Goal: Information Seeking & Learning: Learn about a topic

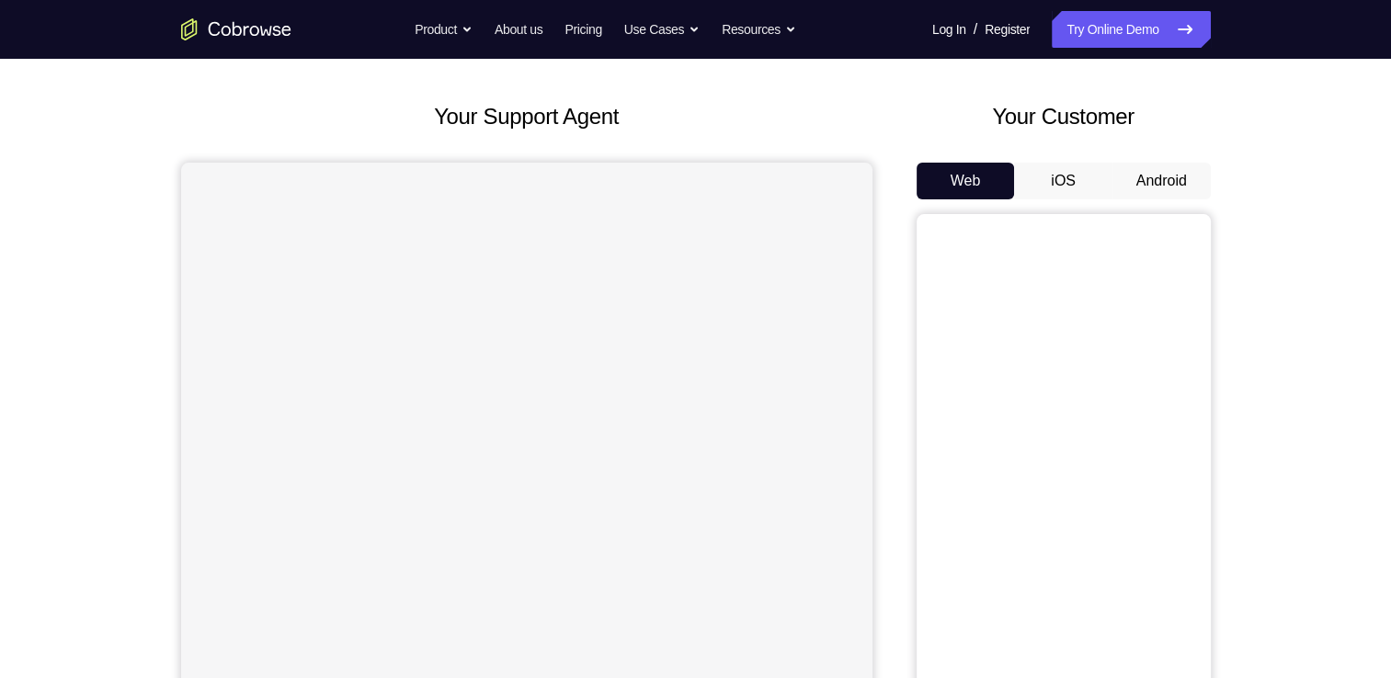
scroll to position [77, 0]
click at [1295, 165] on div "Your Support Agent Your Customer Web iOS Android Next Steps We’d be happy to gi…" at bounding box center [695, 588] width 1391 height 1212
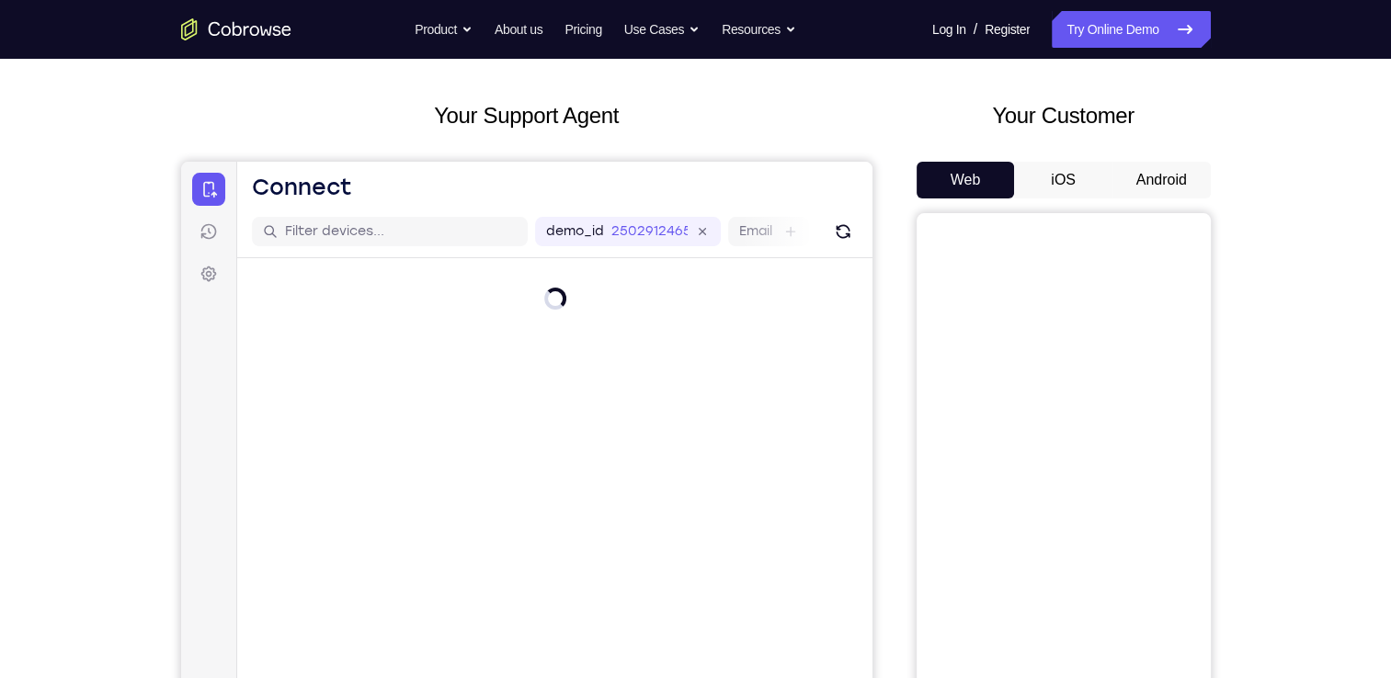
scroll to position [84, 0]
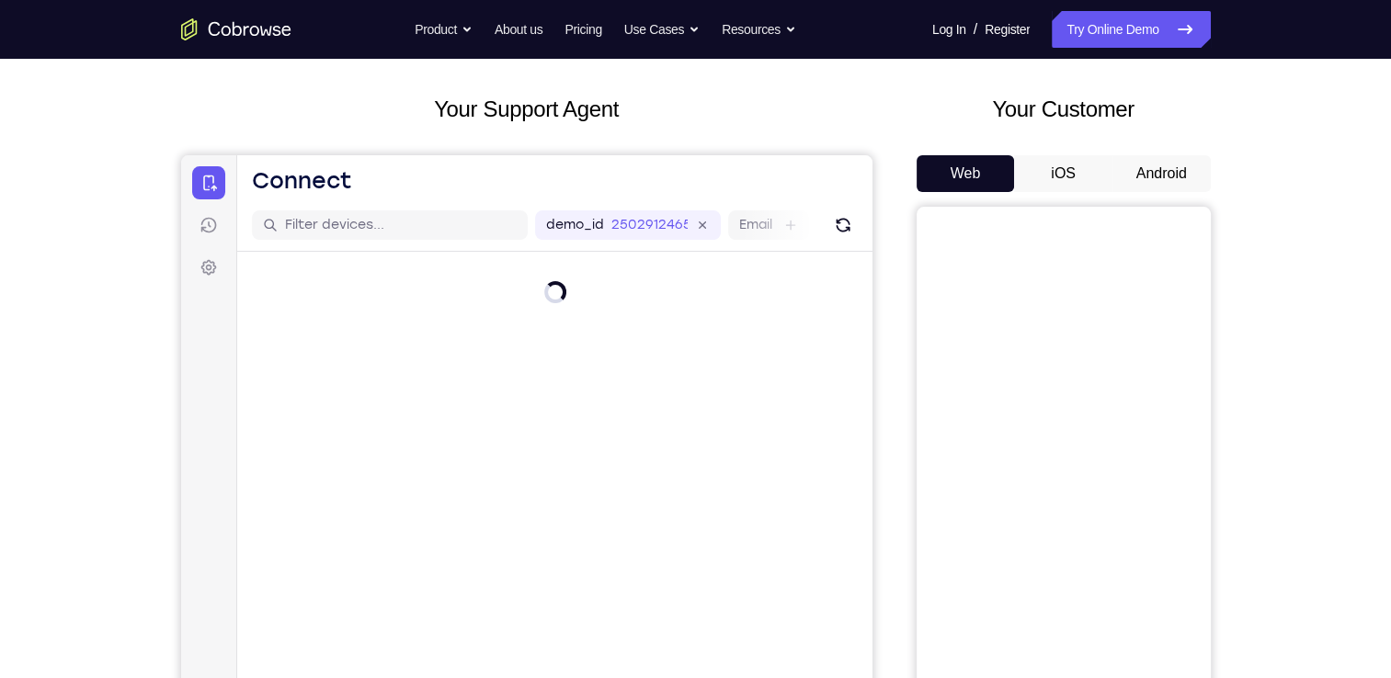
click at [1162, 174] on button "Android" at bounding box center [1161, 173] width 98 height 37
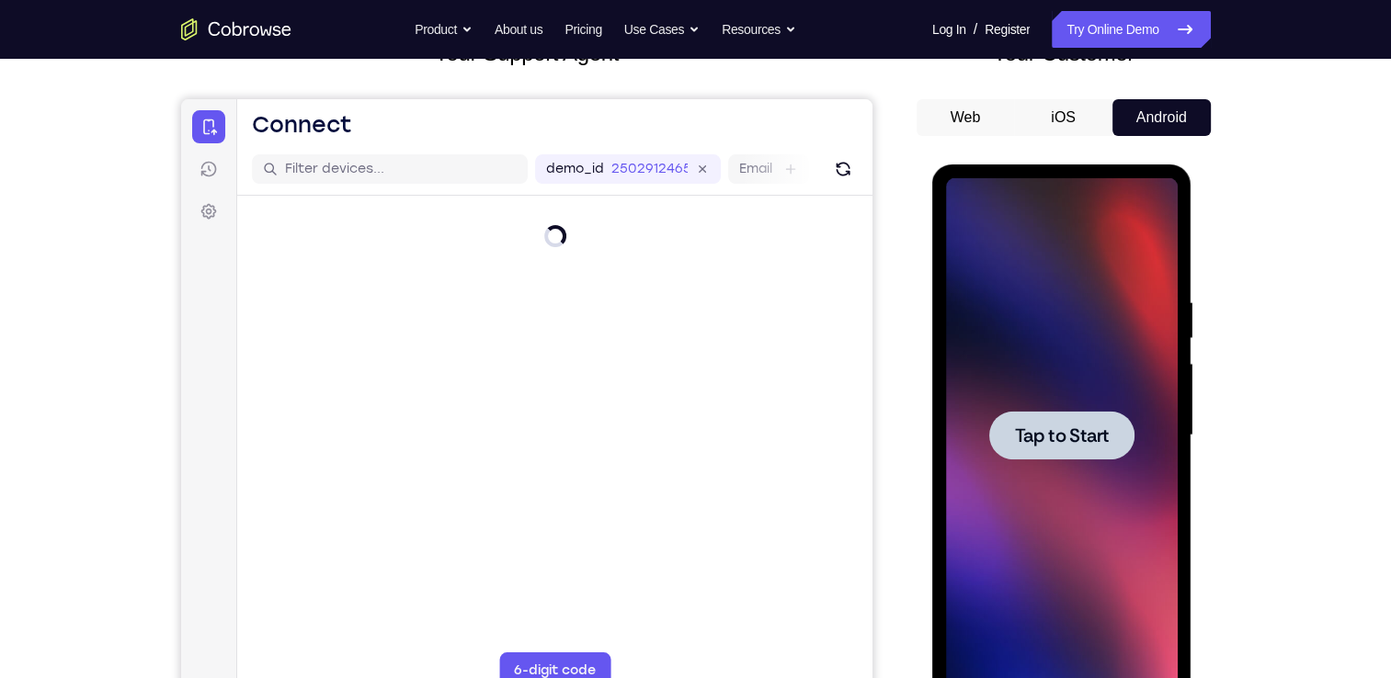
scroll to position [0, 0]
click at [1078, 435] on span "Tap to Start" at bounding box center [1062, 435] width 94 height 18
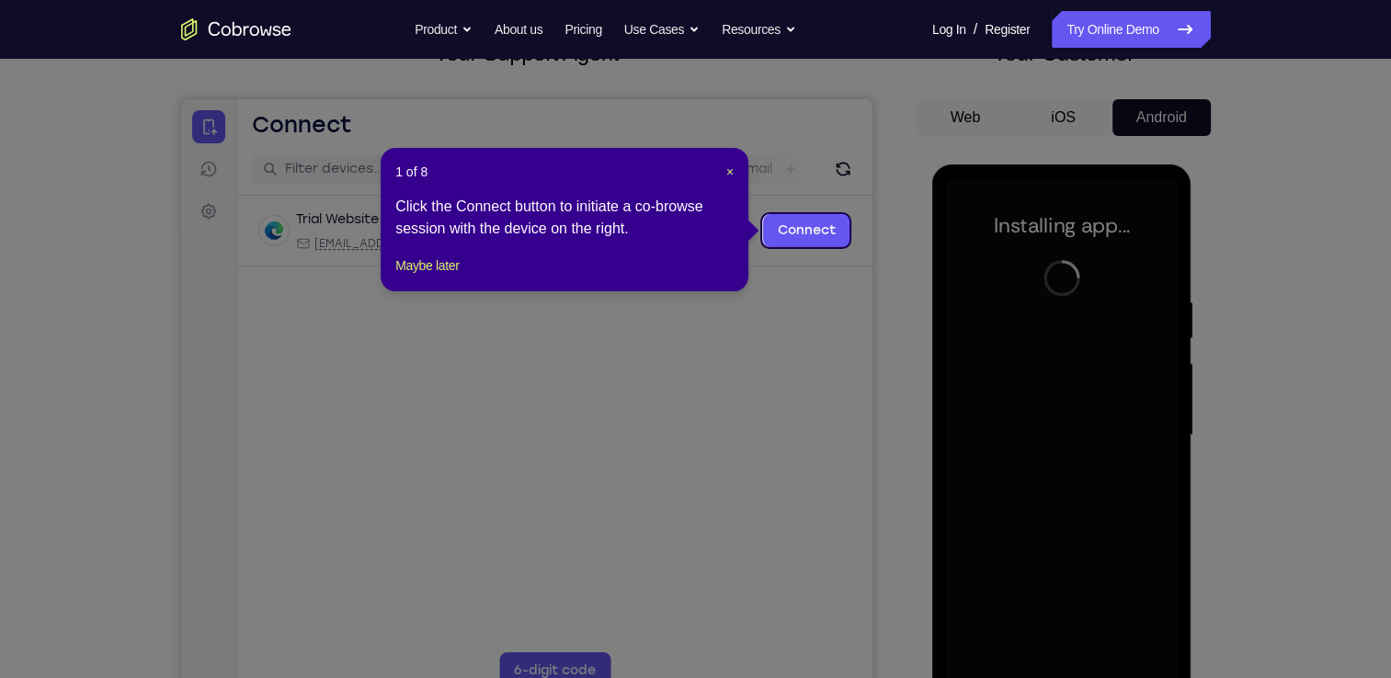
click at [1291, 279] on icon at bounding box center [702, 339] width 1404 height 678
click at [731, 173] on span "×" at bounding box center [729, 172] width 7 height 15
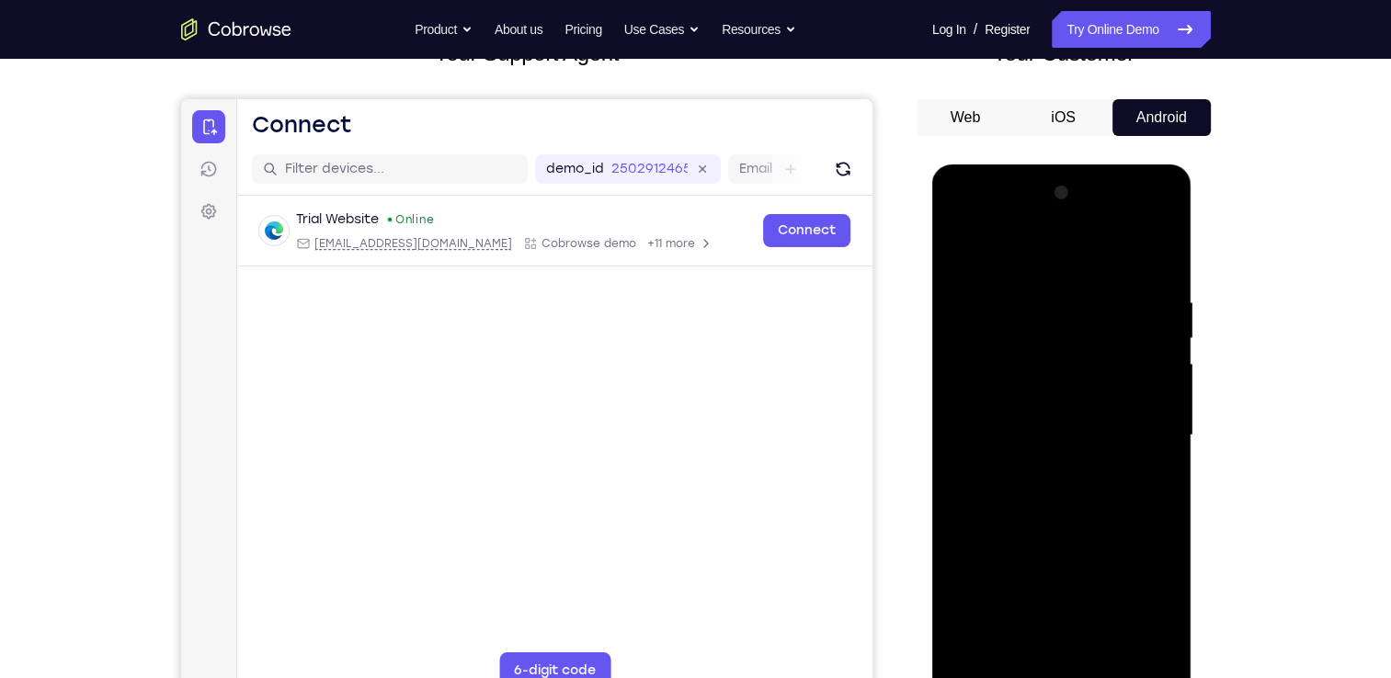
click at [1246, 233] on div "Your Support Agent Your Customer Web iOS Android Next Steps We’d be happy to gi…" at bounding box center [696, 525] width 1177 height 1212
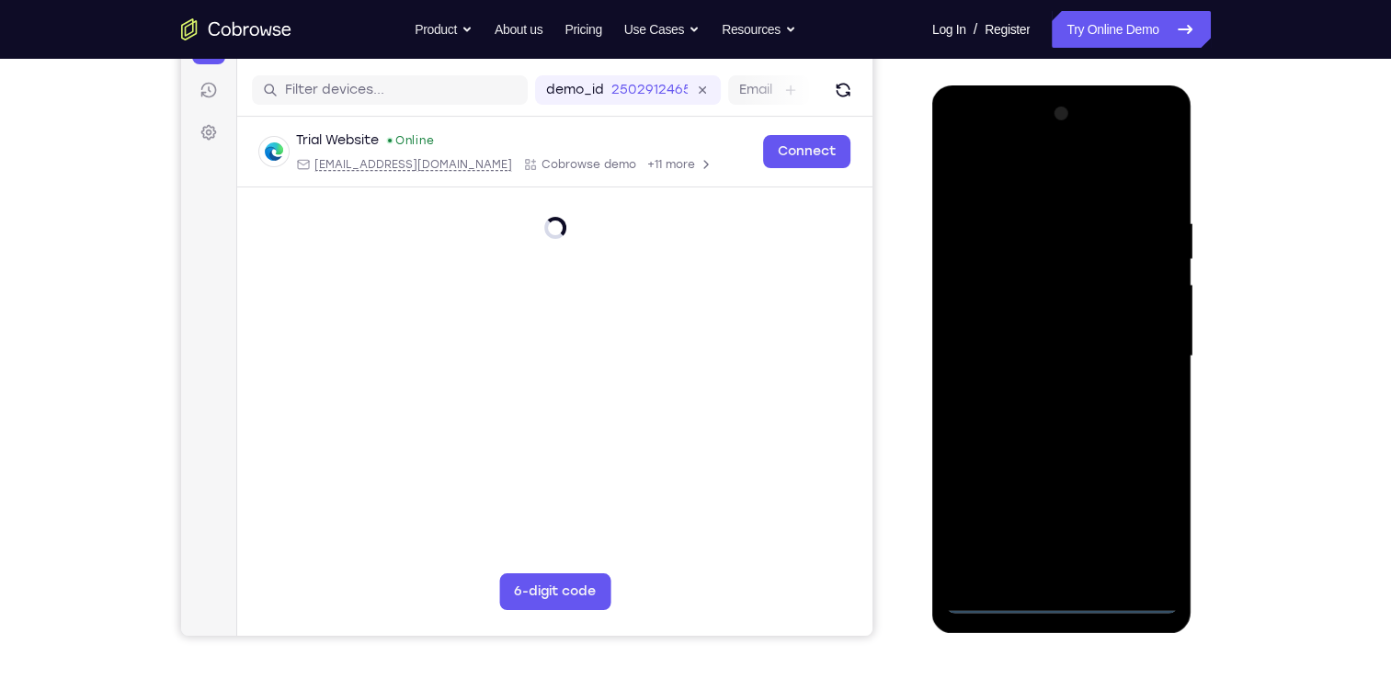
click at [1066, 603] on div at bounding box center [1062, 356] width 232 height 515
click at [1136, 516] on div at bounding box center [1062, 356] width 232 height 515
click at [1059, 190] on div at bounding box center [1062, 356] width 232 height 515
click at [1128, 344] on div at bounding box center [1062, 356] width 232 height 515
click at [1044, 390] on div at bounding box center [1062, 356] width 232 height 515
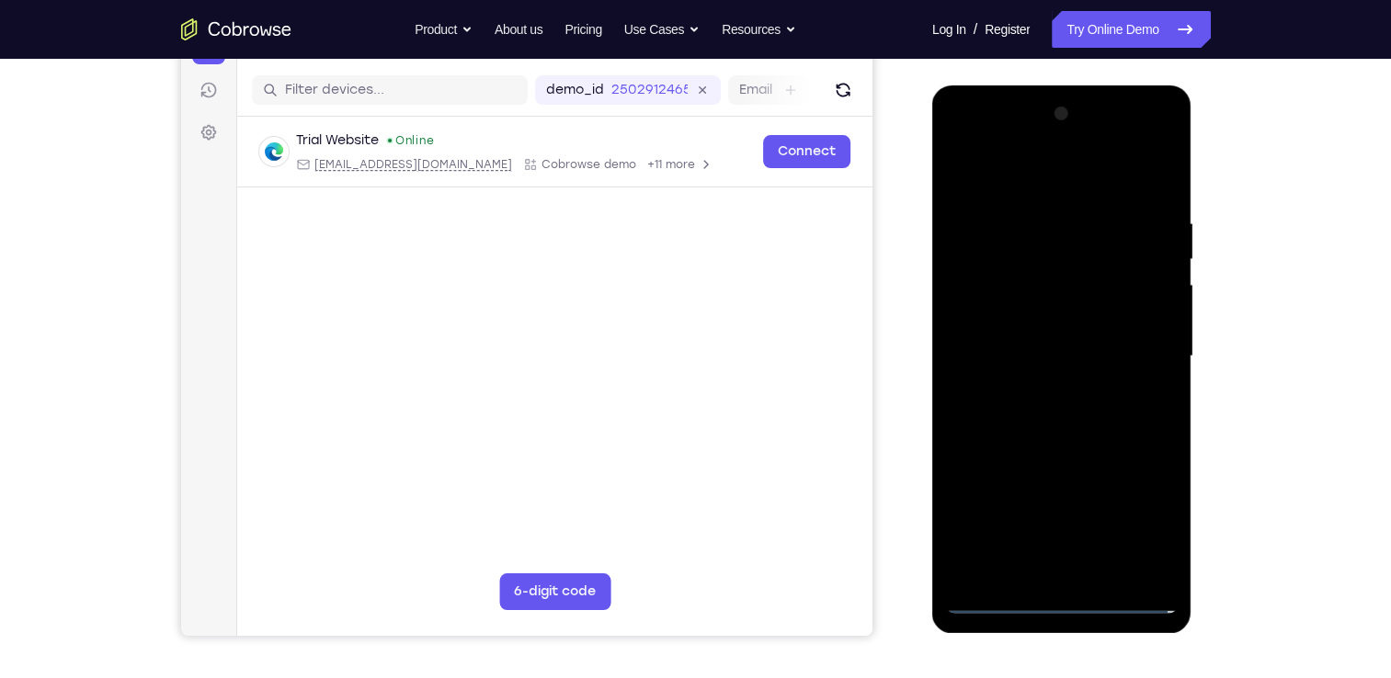
click at [1050, 345] on div at bounding box center [1062, 356] width 232 height 515
click at [1000, 319] on div at bounding box center [1062, 356] width 232 height 515
click at [1120, 347] on div at bounding box center [1062, 356] width 232 height 515
click at [1081, 421] on div at bounding box center [1062, 356] width 232 height 515
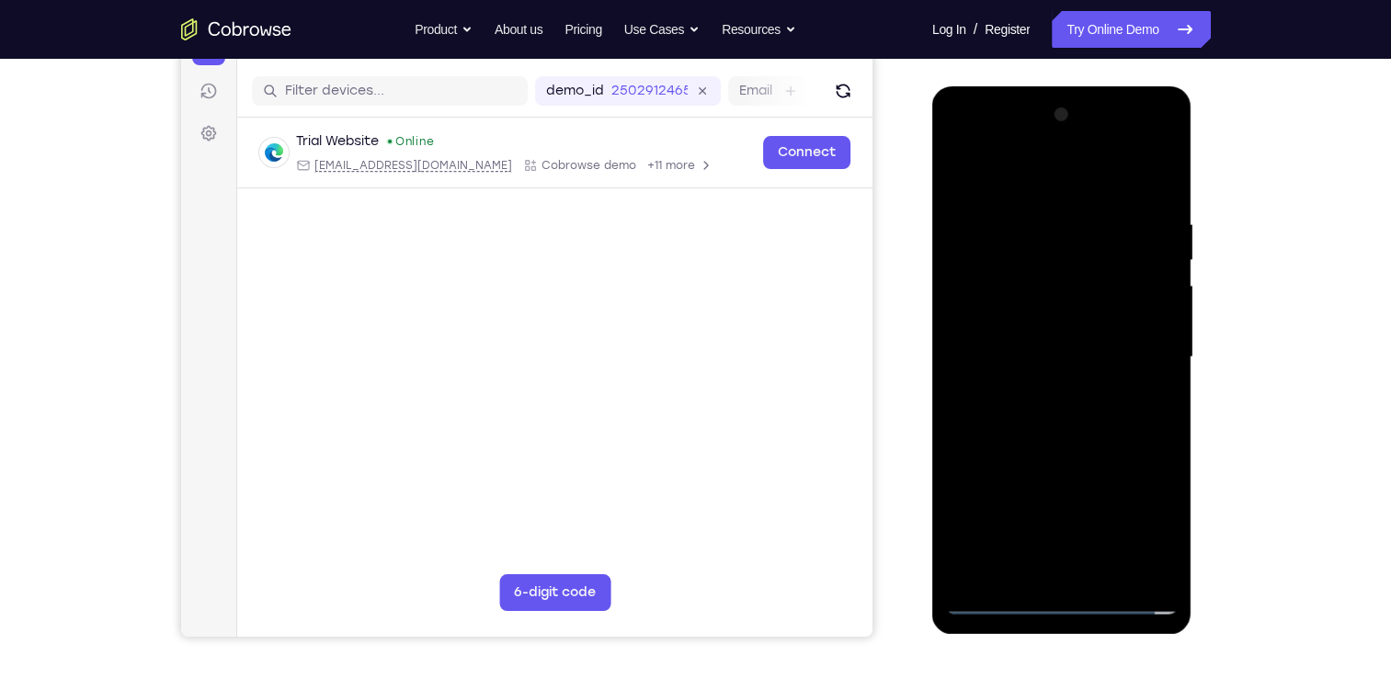
click at [1096, 405] on div at bounding box center [1062, 357] width 232 height 515
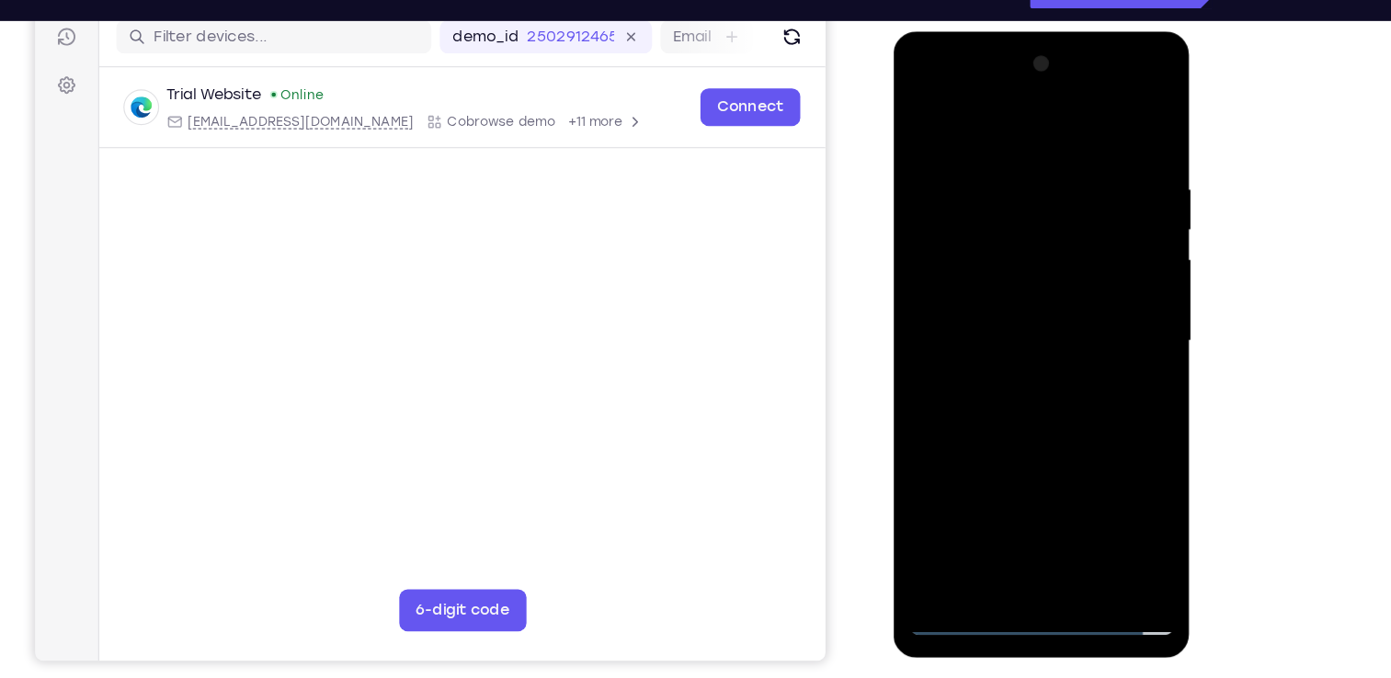
scroll to position [236, 0]
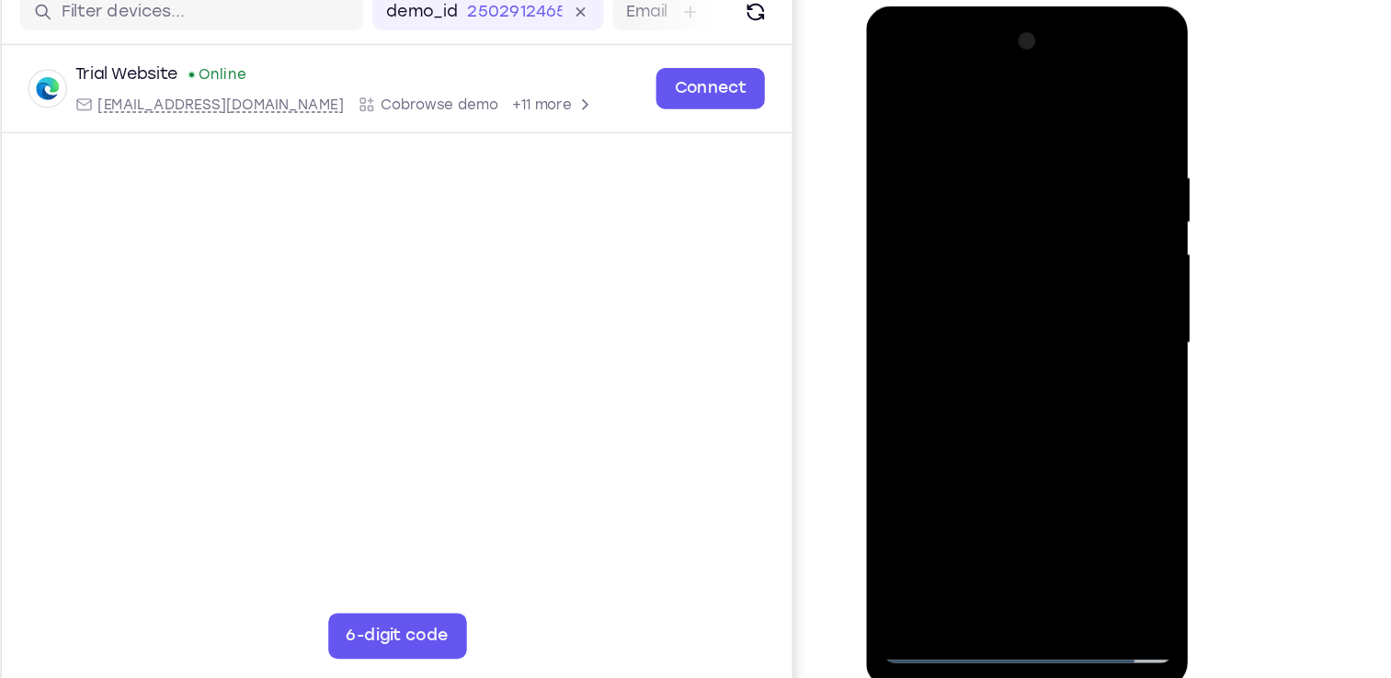
click at [1097, 115] on div at bounding box center [996, 276] width 232 height 515
click at [1088, 484] on div at bounding box center [996, 276] width 232 height 515
click at [1040, 495] on div at bounding box center [996, 276] width 232 height 515
click at [989, 372] on div at bounding box center [996, 276] width 232 height 515
click at [1025, 272] on div at bounding box center [996, 276] width 232 height 515
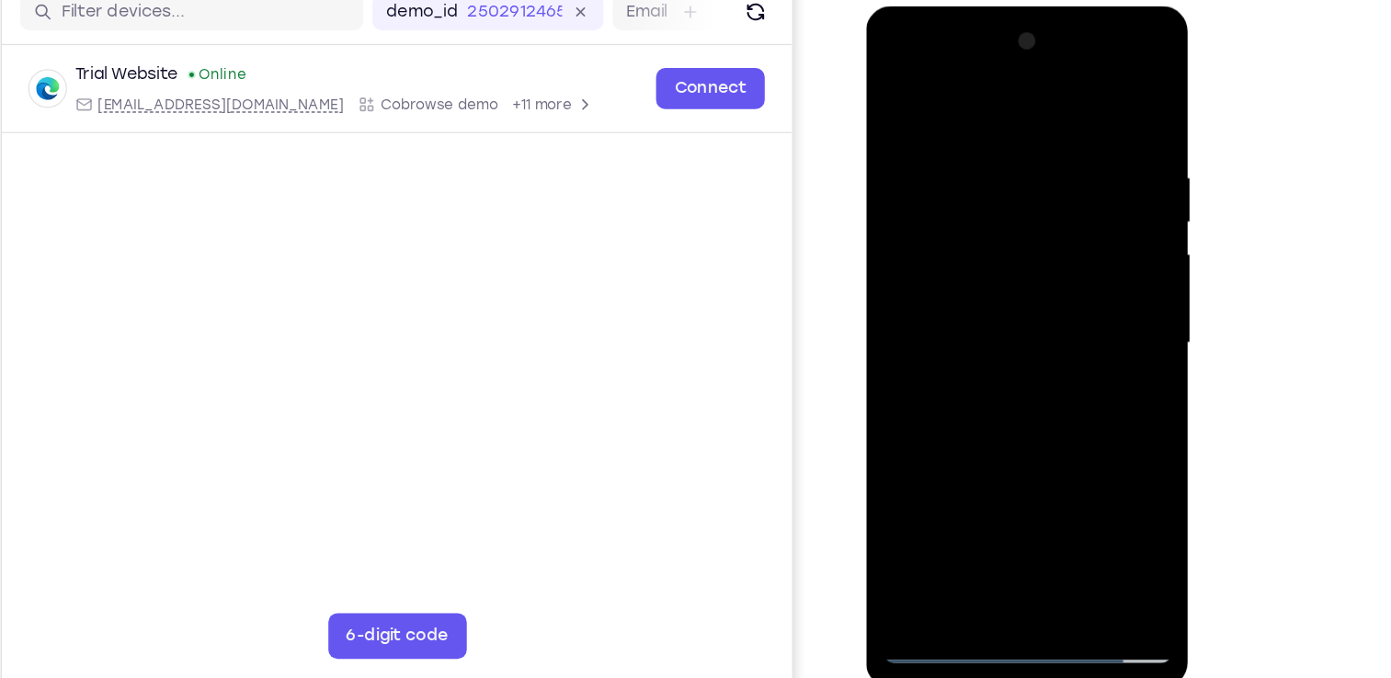
drag, startPoint x: 1072, startPoint y: 208, endPoint x: 1072, endPoint y: 354, distance: 146.1
click at [1072, 354] on div at bounding box center [996, 276] width 232 height 515
click at [897, 97] on div at bounding box center [996, 276] width 232 height 515
click at [898, 92] on div at bounding box center [996, 276] width 232 height 515
click at [982, 138] on div at bounding box center [996, 276] width 232 height 515
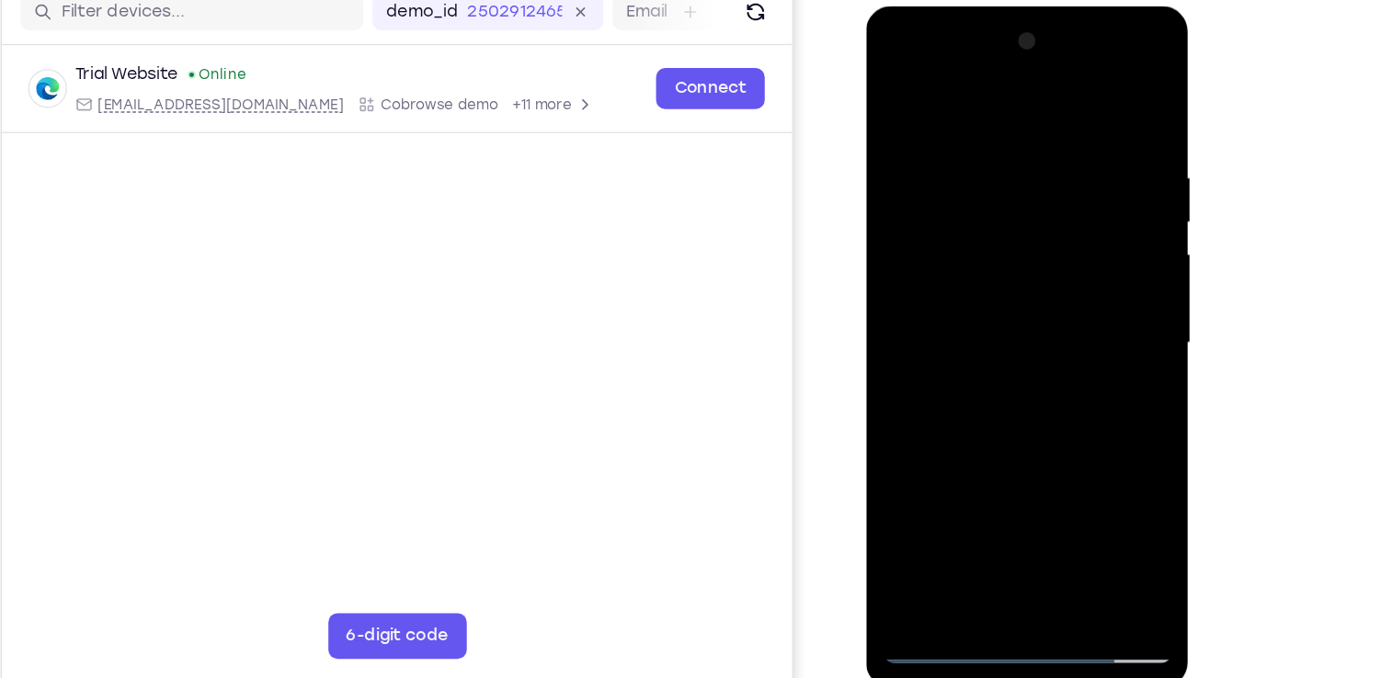
click at [1103, 280] on div at bounding box center [996, 276] width 232 height 515
click at [1091, 94] on div at bounding box center [996, 276] width 232 height 515
click at [1011, 139] on div at bounding box center [996, 276] width 232 height 515
click at [976, 480] on div at bounding box center [996, 276] width 232 height 515
click at [1105, 489] on div at bounding box center [996, 276] width 232 height 515
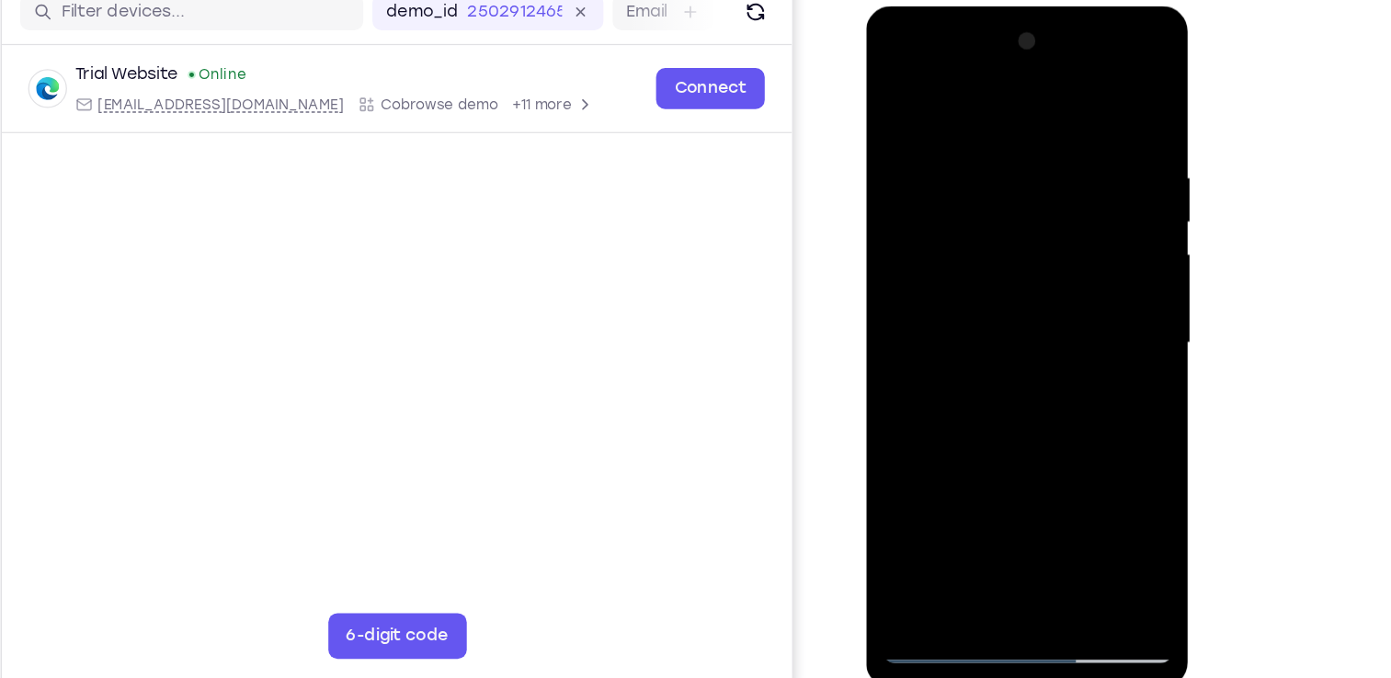
click at [1047, 220] on div at bounding box center [996, 276] width 232 height 515
click at [975, 493] on div at bounding box center [996, 276] width 232 height 515
click at [1053, 270] on div at bounding box center [996, 276] width 232 height 515
click at [981, 495] on div at bounding box center [996, 276] width 232 height 515
click at [1022, 272] on div at bounding box center [996, 276] width 232 height 515
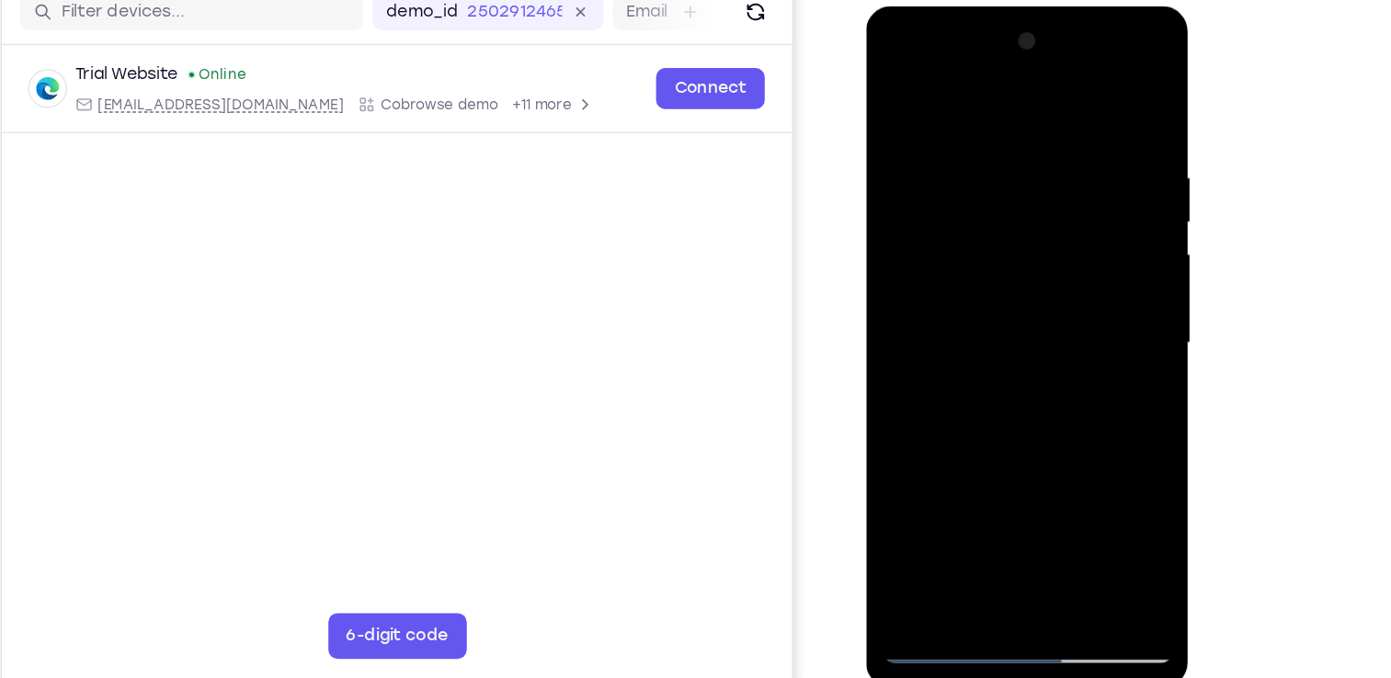
click at [982, 486] on div at bounding box center [996, 276] width 232 height 515
click at [1024, 193] on div at bounding box center [996, 276] width 232 height 515
drag, startPoint x: 925, startPoint y: 392, endPoint x: 1002, endPoint y: 376, distance: 78.8
click at [1002, 376] on div at bounding box center [996, 276] width 232 height 515
click at [931, 94] on div at bounding box center [996, 276] width 232 height 515
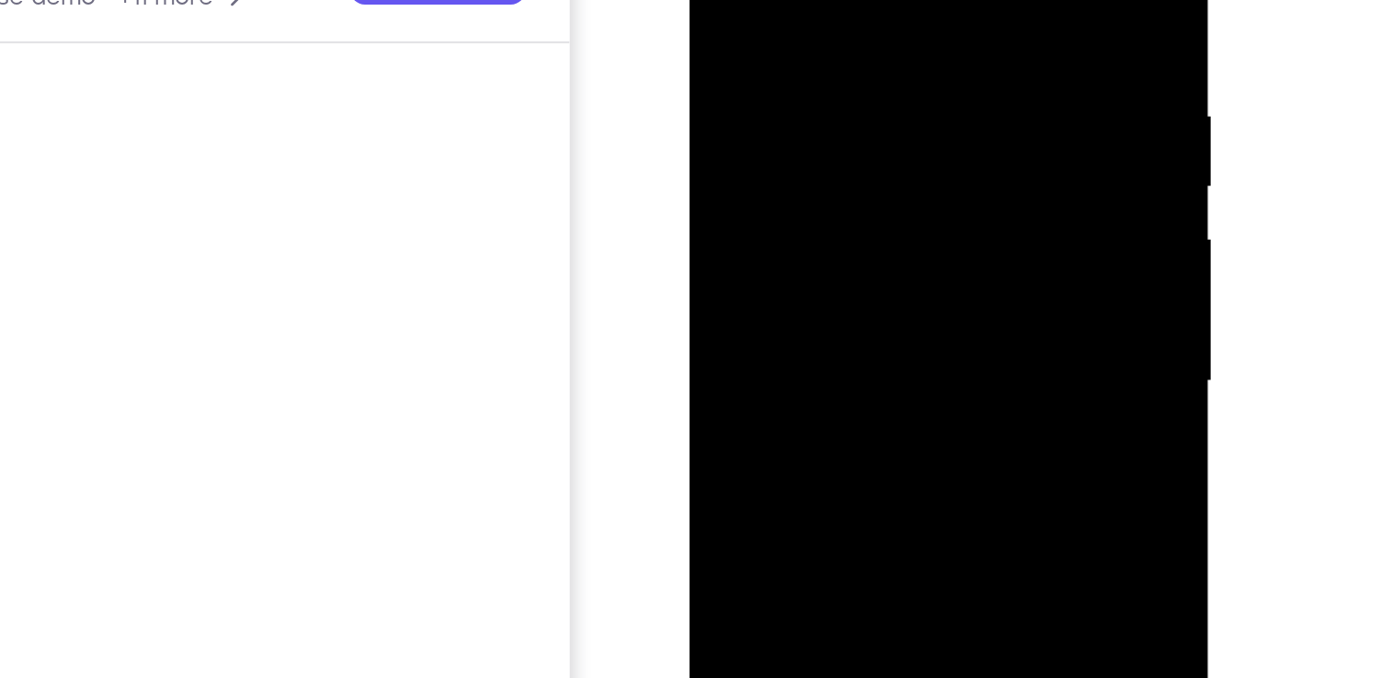
drag, startPoint x: 919, startPoint y: 58, endPoint x: 920, endPoint y: -33, distance: 91.0
click at [920, 0] on div at bounding box center [819, 110] width 232 height 515
drag, startPoint x: 909, startPoint y: 48, endPoint x: 909, endPoint y: -33, distance: 80.9
click at [909, 0] on div at bounding box center [819, 110] width 232 height 515
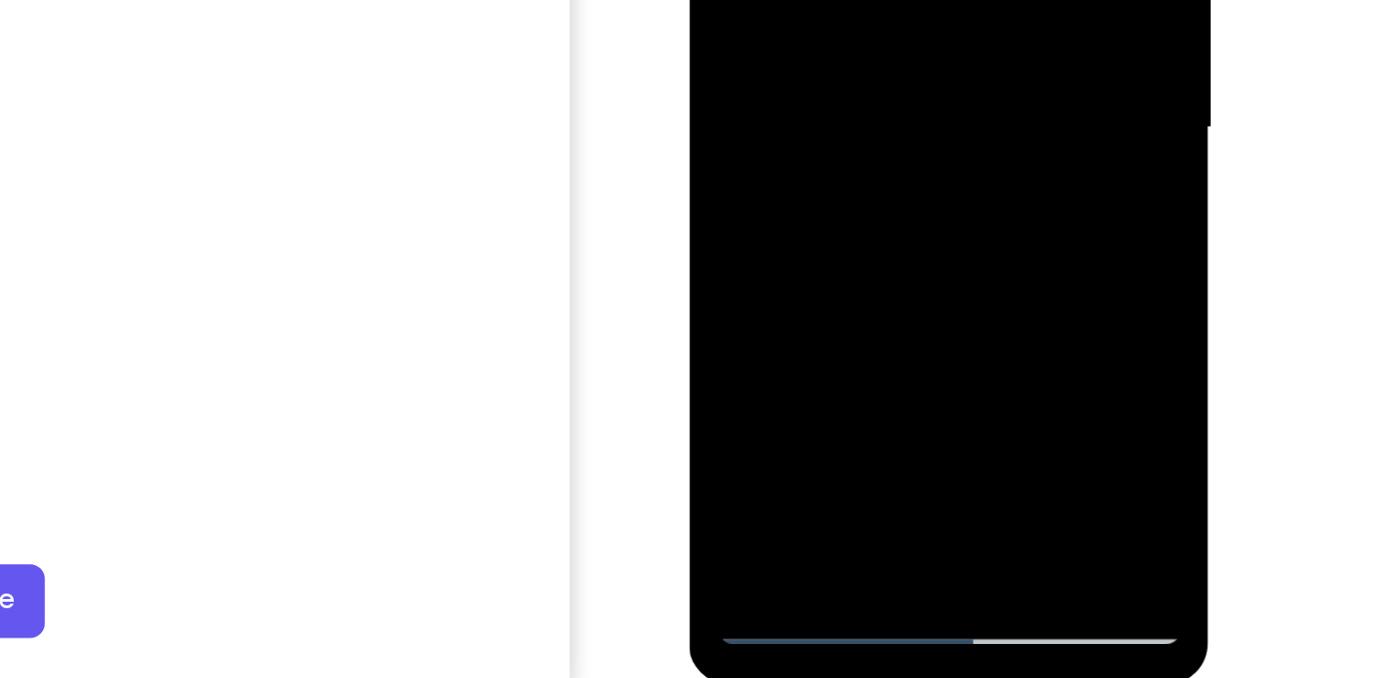
drag, startPoint x: 904, startPoint y: -147, endPoint x: 910, endPoint y: 2, distance: 149.0
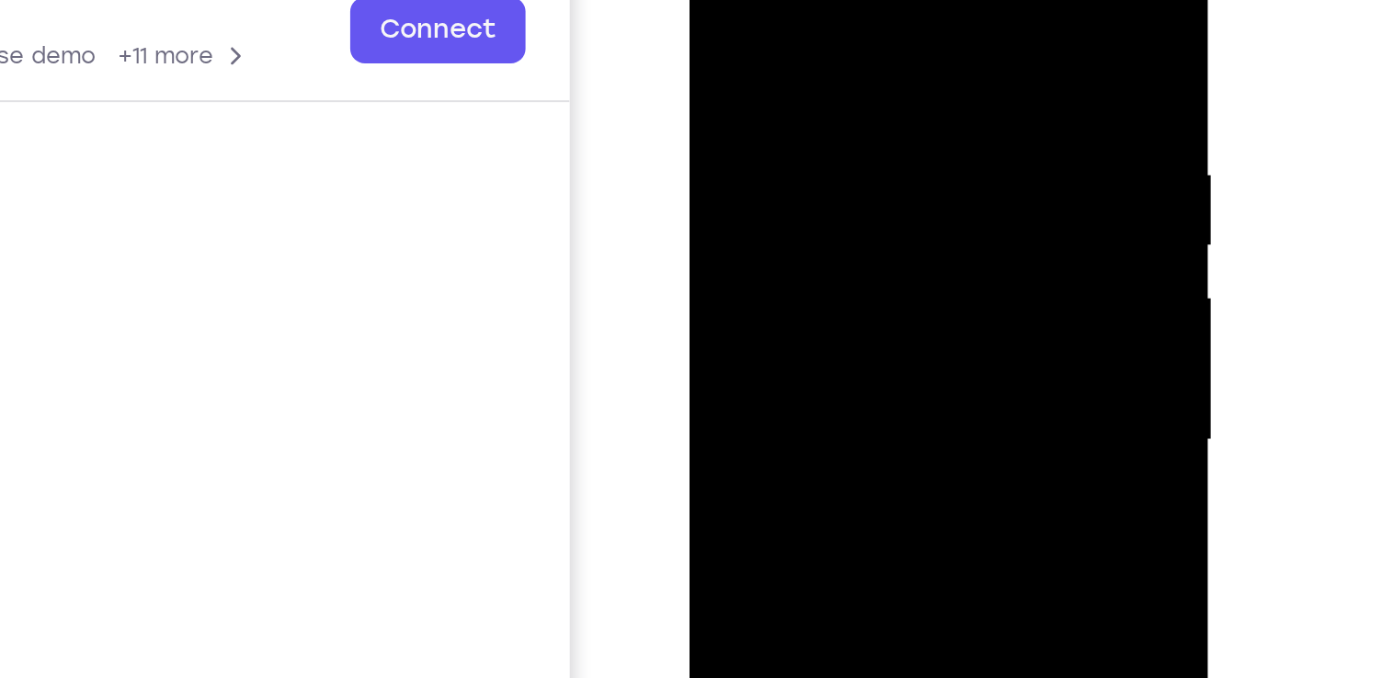
click at [734, 21] on div at bounding box center [819, 169] width 232 height 515
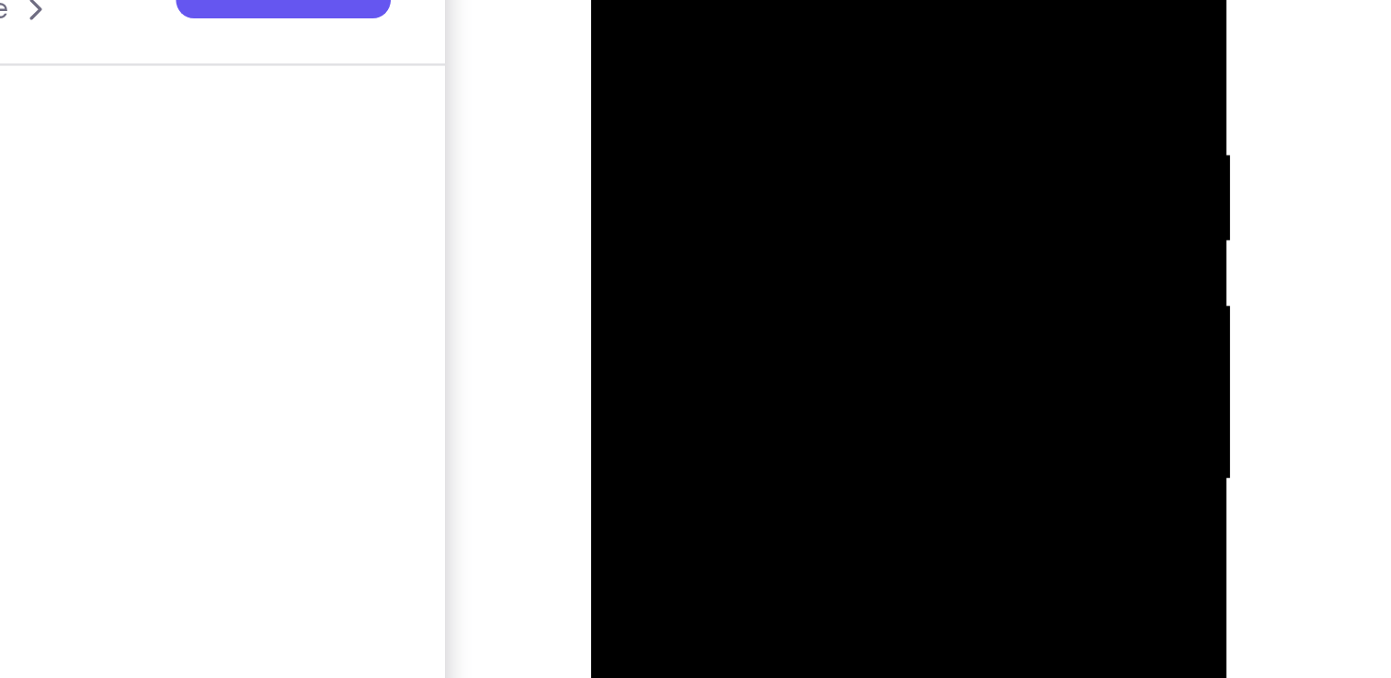
click at [774, 0] on div at bounding box center [722, 86] width 232 height 515
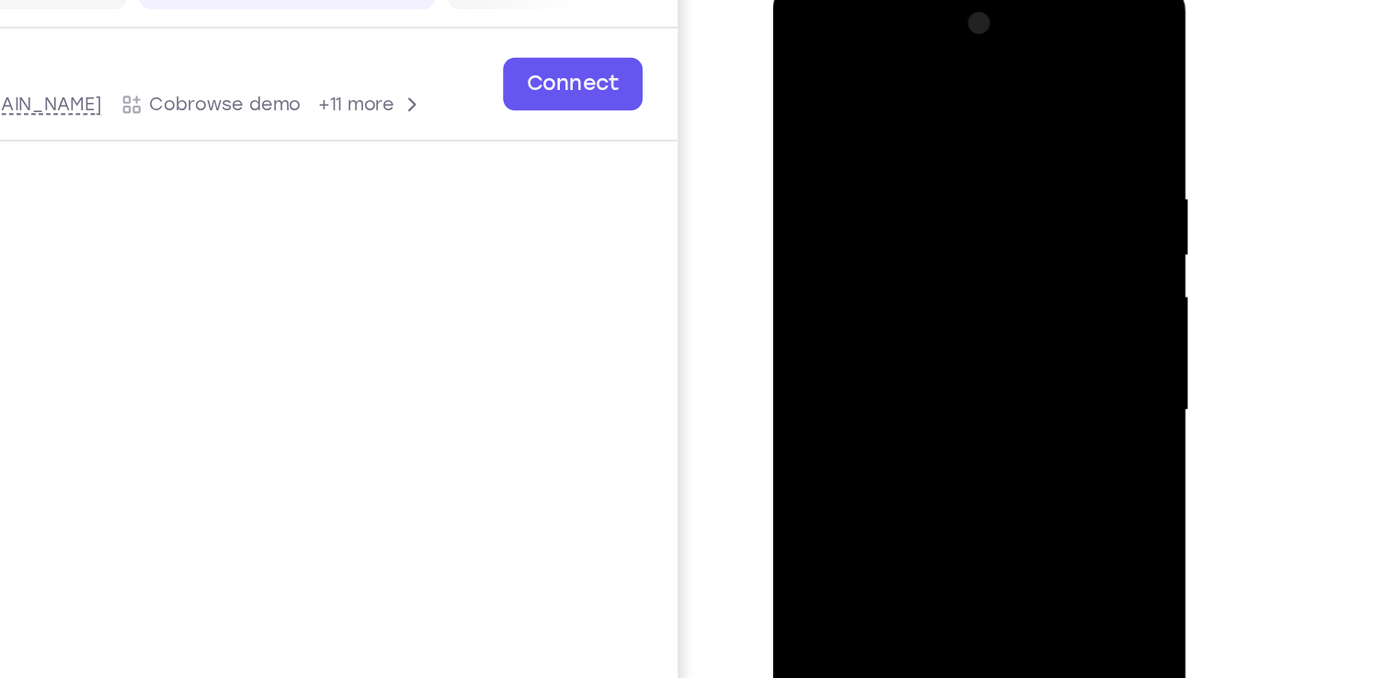
click at [828, 227] on div at bounding box center [903, 250] width 232 height 515
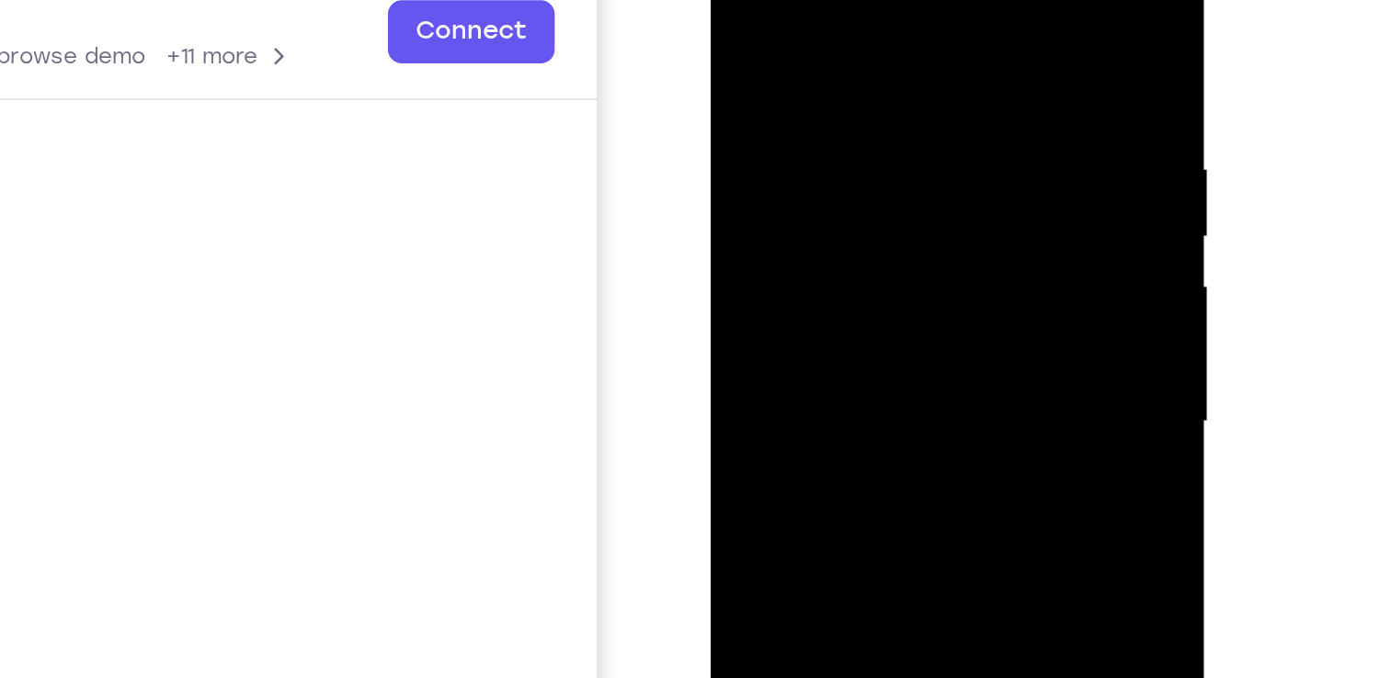
click at [911, 140] on div at bounding box center [840, 176] width 232 height 515
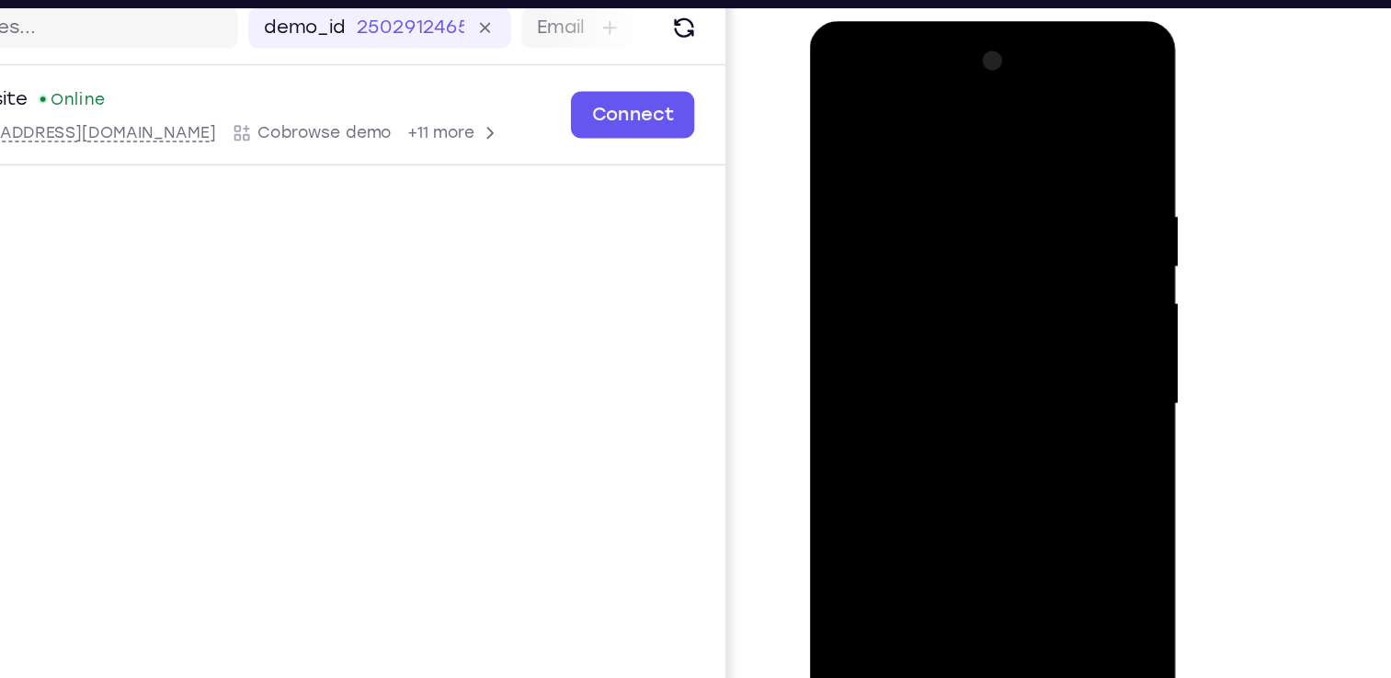
drag, startPoint x: 1009, startPoint y: 256, endPoint x: 1011, endPoint y: 147, distance: 109.4
click at [1011, 147] on div at bounding box center [939, 292] width 232 height 515
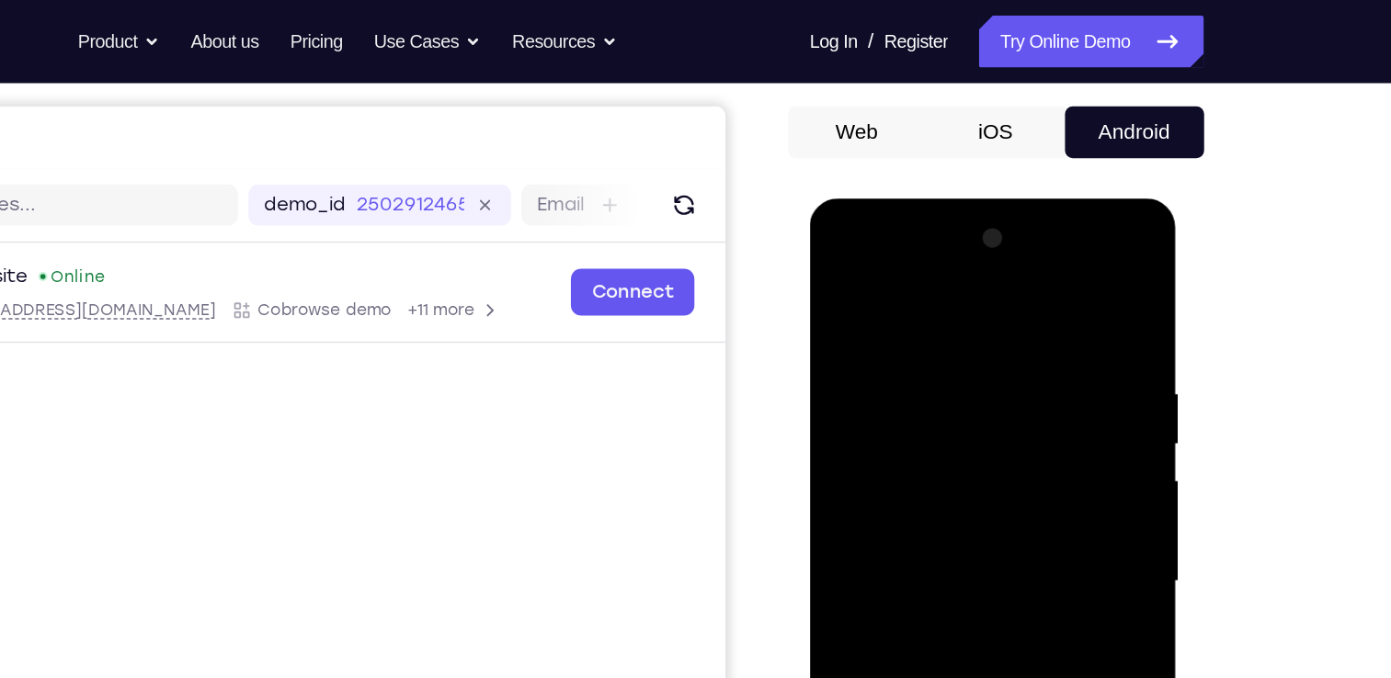
scroll to position [162, 0]
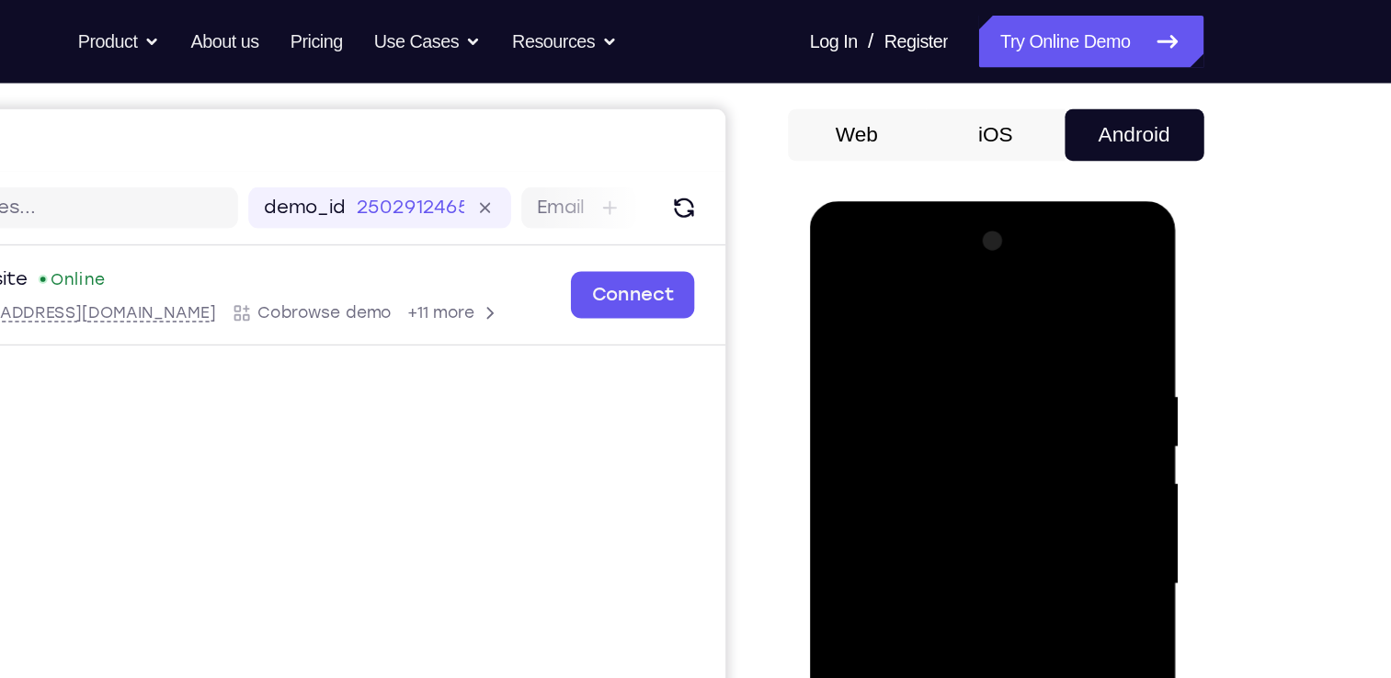
drag, startPoint x: 960, startPoint y: 317, endPoint x: 966, endPoint y: 475, distance: 158.2
click at [966, 475] on div at bounding box center [939, 472] width 232 height 515
click at [972, 323] on div at bounding box center [939, 472] width 232 height 515
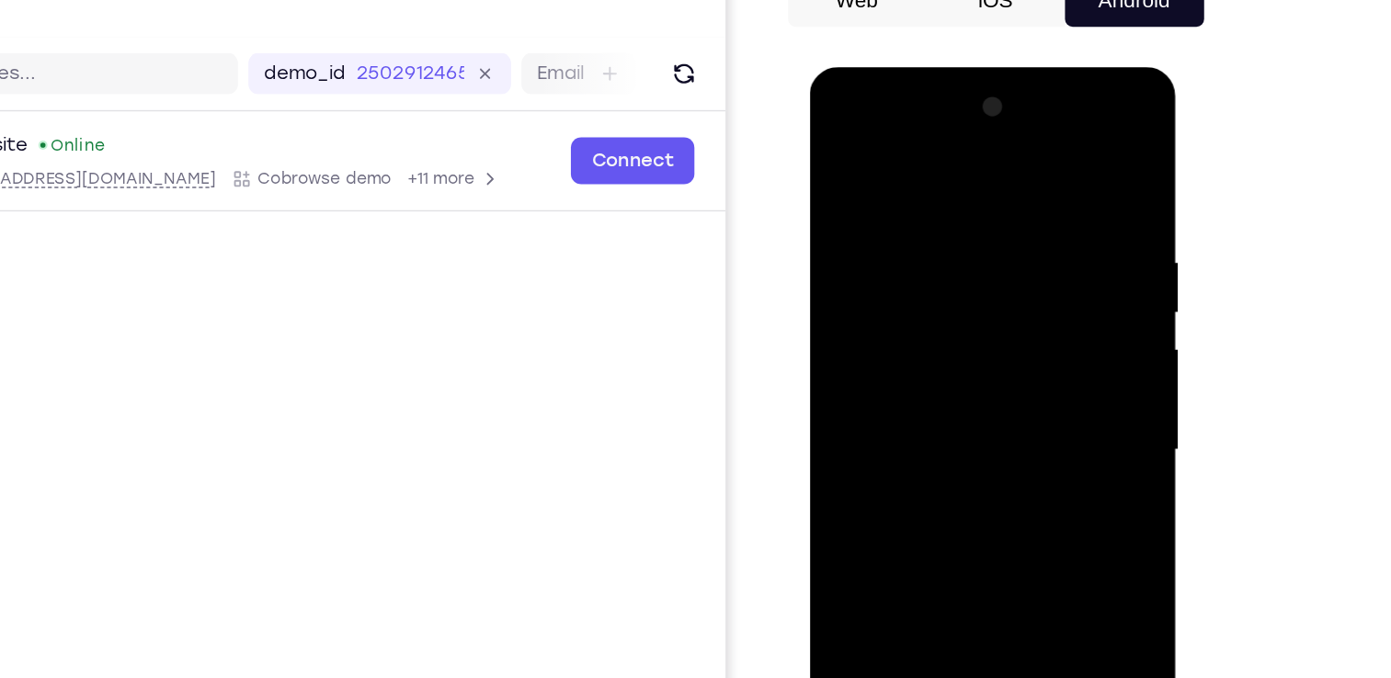
click at [939, 355] on div at bounding box center [939, 338] width 232 height 515
click at [1215, 366] on div "Your Support Agent Your Customer Web iOS Android Next Steps We’d be happy to gi…" at bounding box center [696, 503] width 1177 height 1212
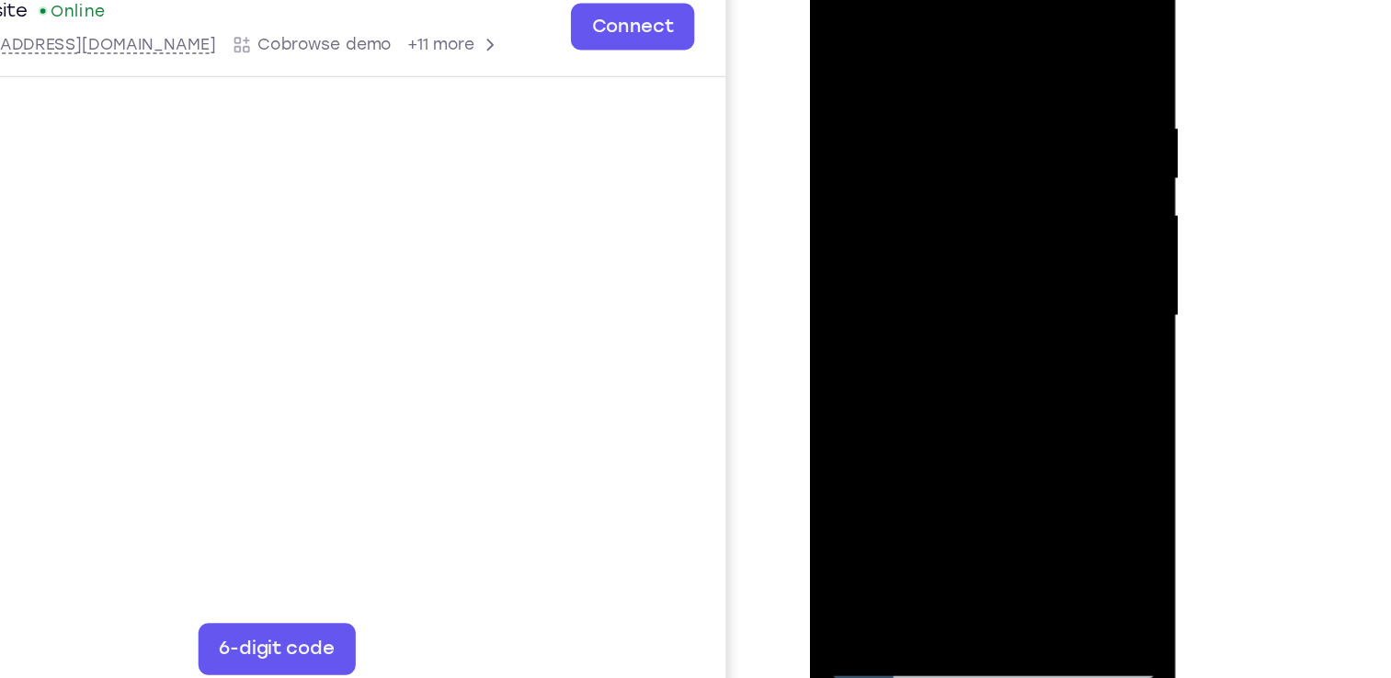
click at [1031, 293] on div at bounding box center [939, 205] width 232 height 515
click at [940, 200] on div at bounding box center [939, 205] width 232 height 515
click at [979, 50] on div at bounding box center [939, 205] width 232 height 515
click at [935, 230] on div at bounding box center [939, 205] width 232 height 515
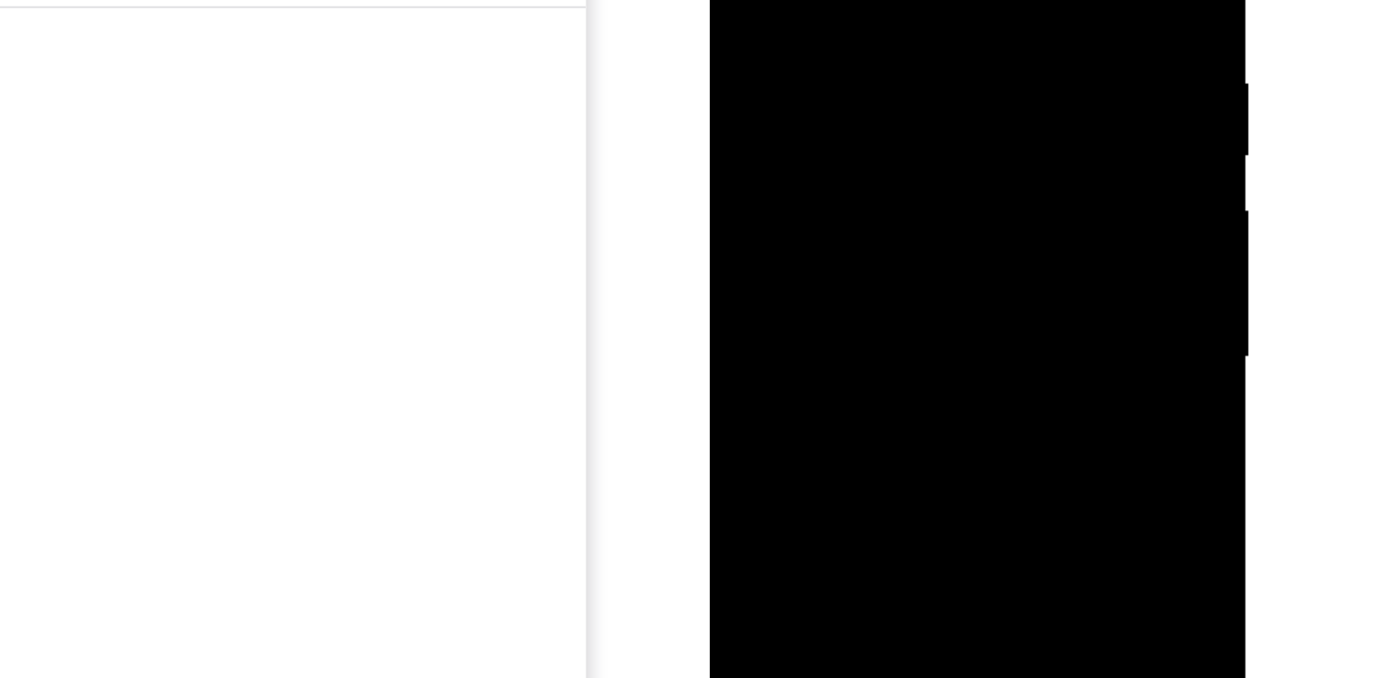
click at [804, 150] on div at bounding box center [839, 68] width 232 height 515
click at [824, 164] on div at bounding box center [839, 68] width 232 height 515
click at [927, 154] on div at bounding box center [839, 68] width 232 height 515
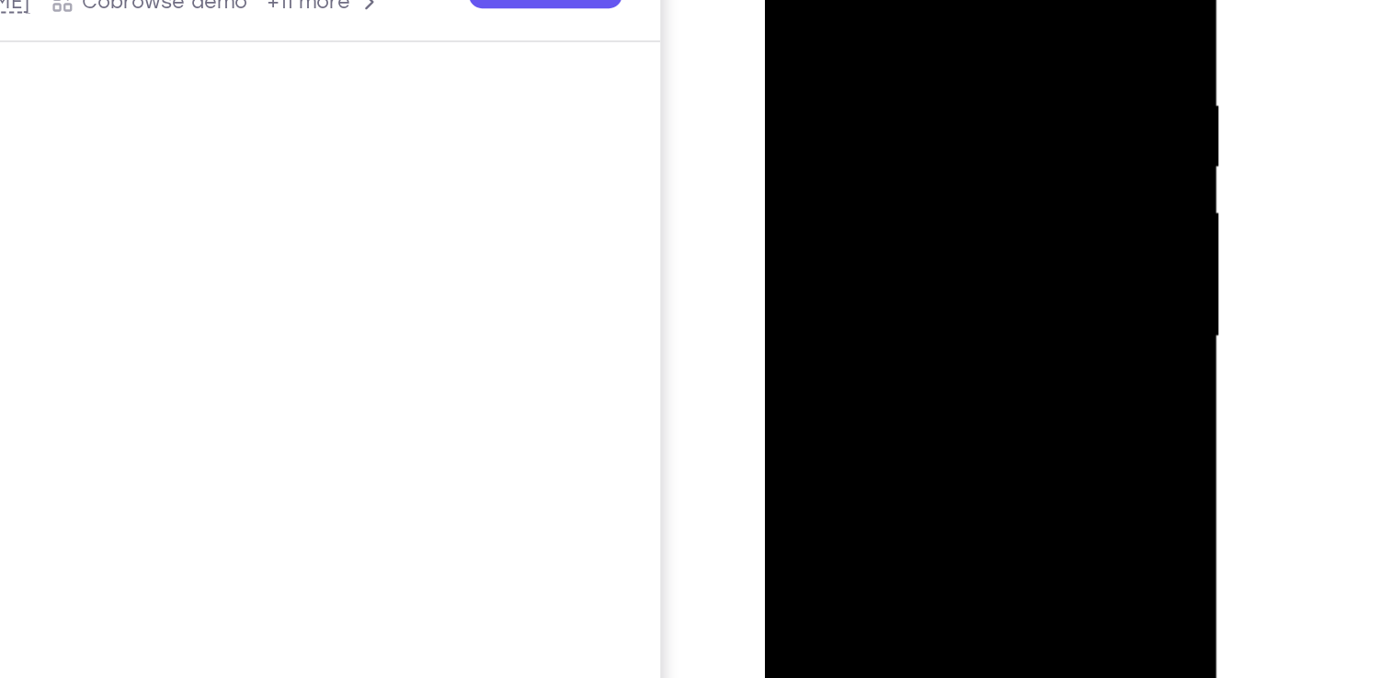
click at [968, 75] on div at bounding box center [894, 135] width 232 height 515
click at [909, 118] on div at bounding box center [894, 135] width 232 height 515
click at [881, 127] on div at bounding box center [894, 135] width 232 height 515
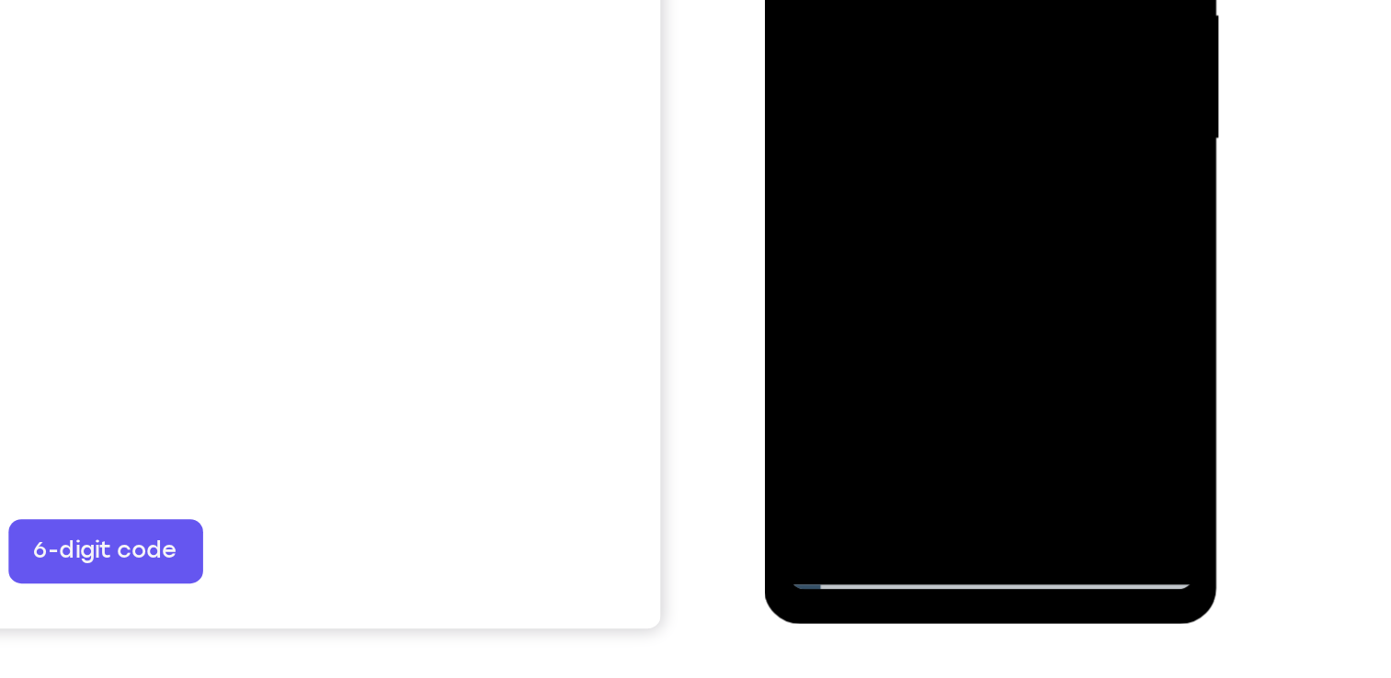
scroll to position [213, 0]
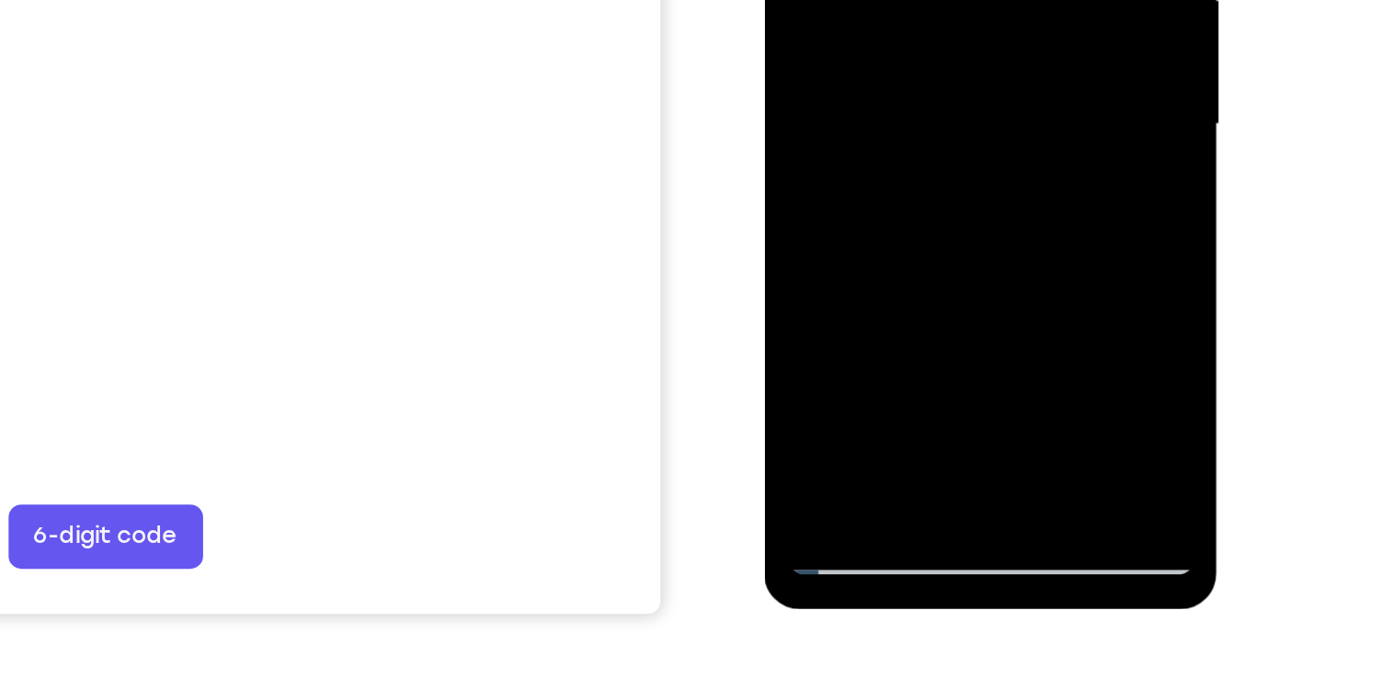
drag, startPoint x: 942, startPoint y: 5, endPoint x: 949, endPoint y: -113, distance: 117.8
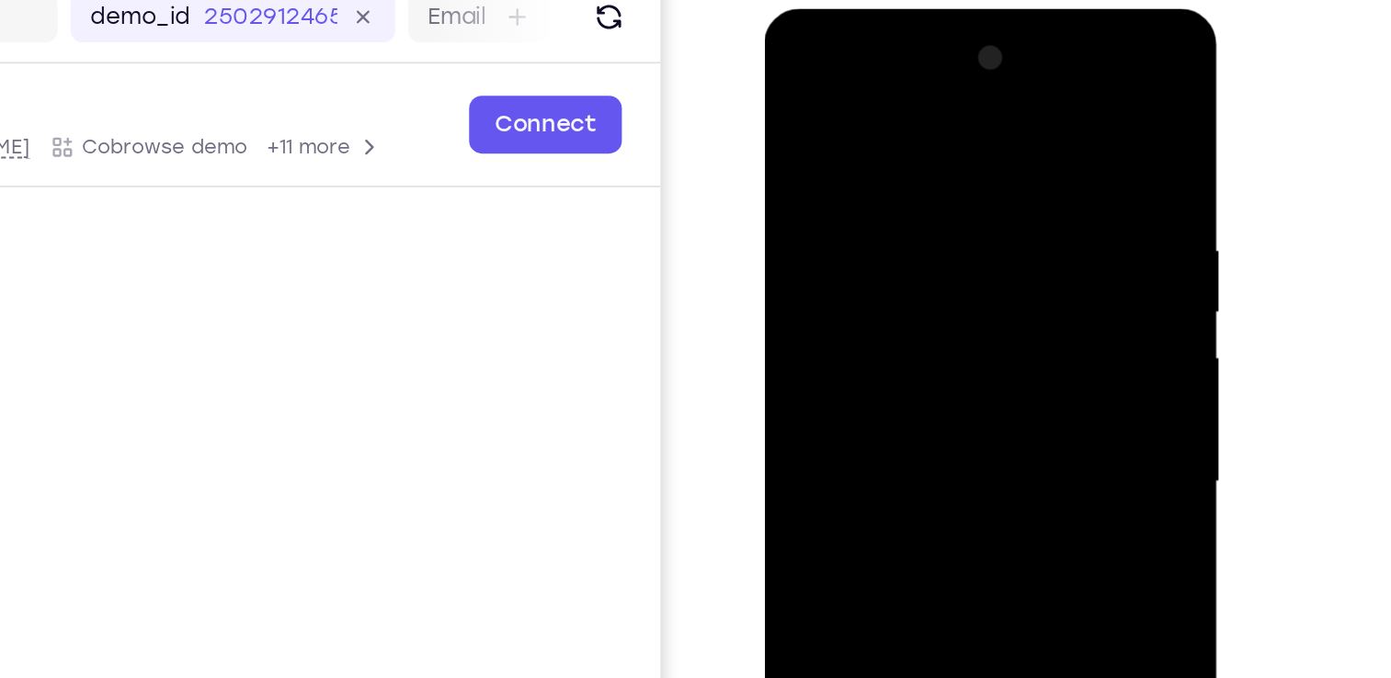
scroll to position [212, 0]
click at [795, 96] on div at bounding box center [894, 278] width 232 height 515
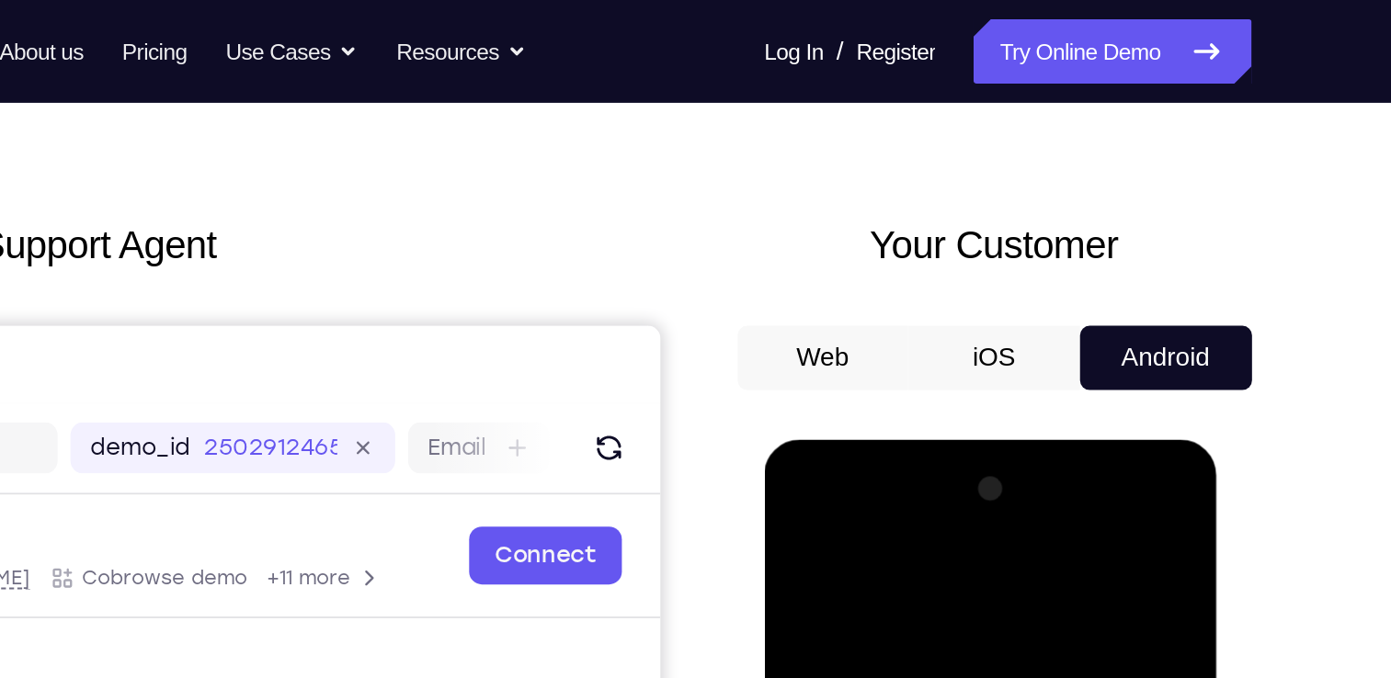
scroll to position [37, 0]
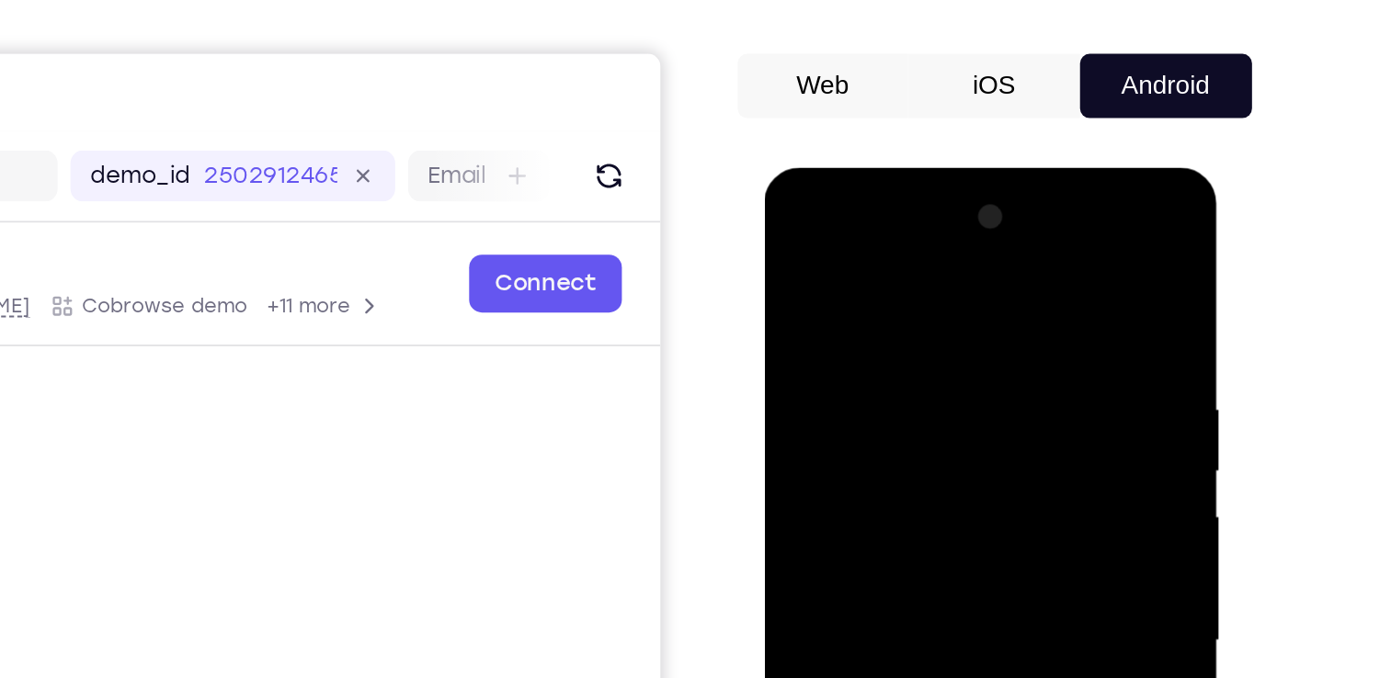
click at [797, 254] on div at bounding box center [894, 438] width 232 height 515
click at [996, 256] on div at bounding box center [894, 438] width 232 height 515
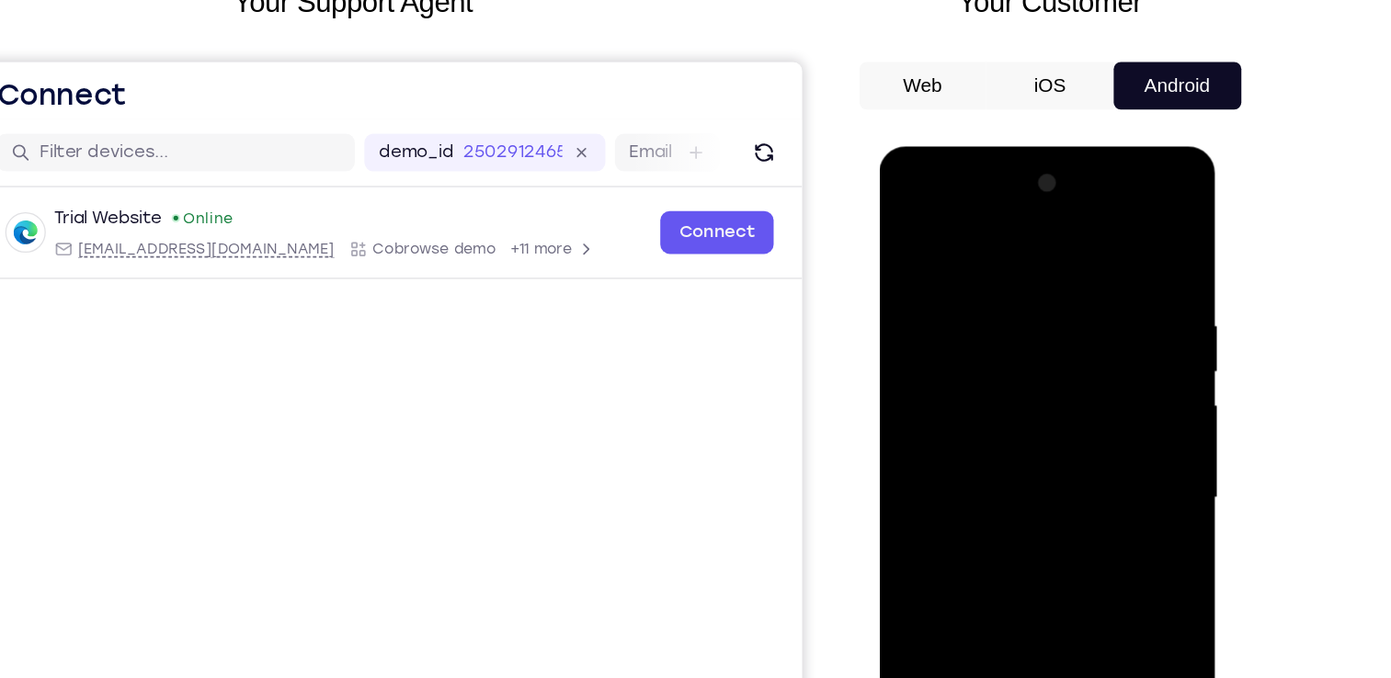
scroll to position [35, 0]
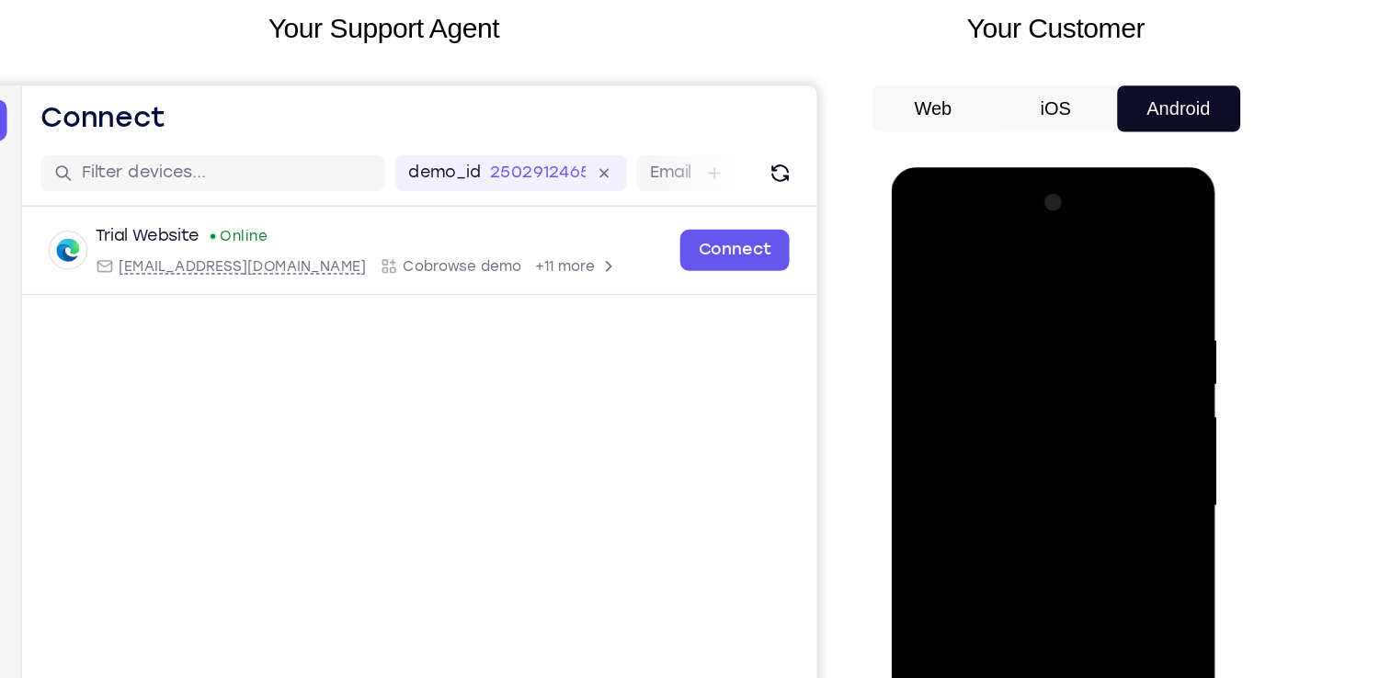
click at [1116, 256] on div at bounding box center [1020, 437] width 232 height 515
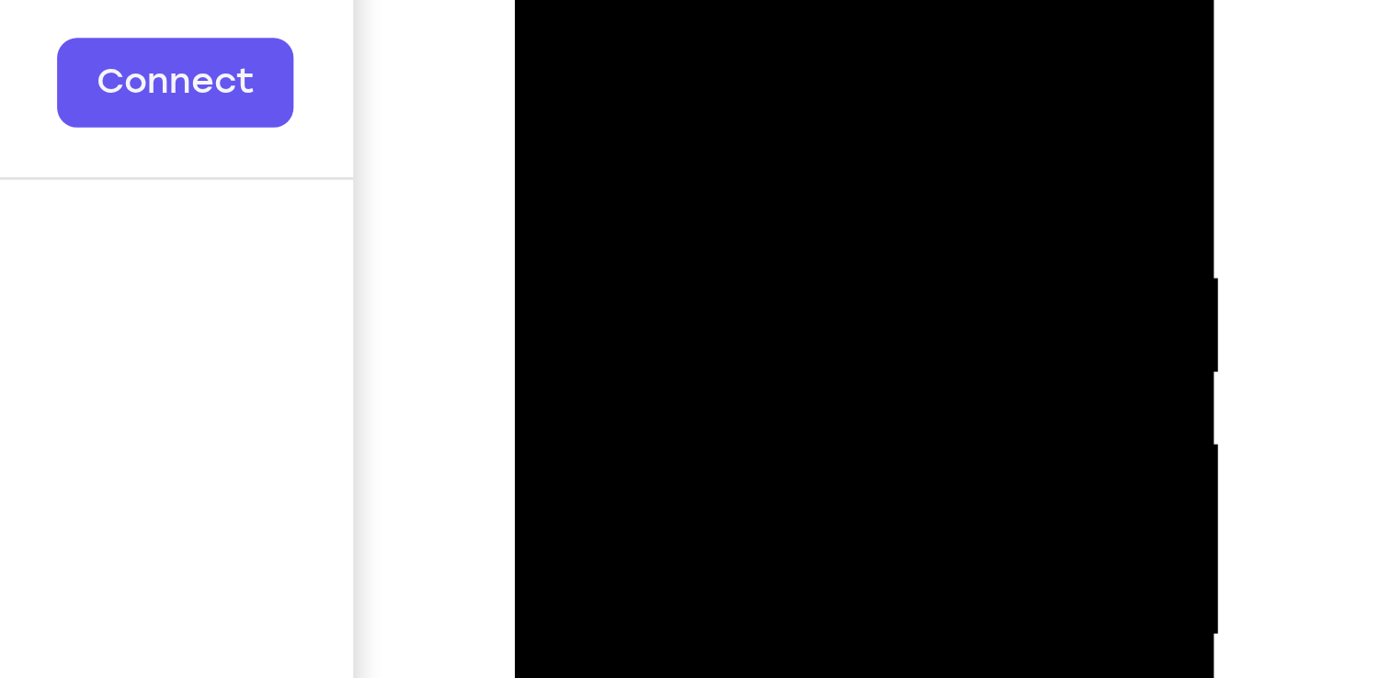
click at [1193, 427] on div at bounding box center [1063, 538] width 294 height 565
click at [768, 68] on div at bounding box center [644, 177] width 260 height 548
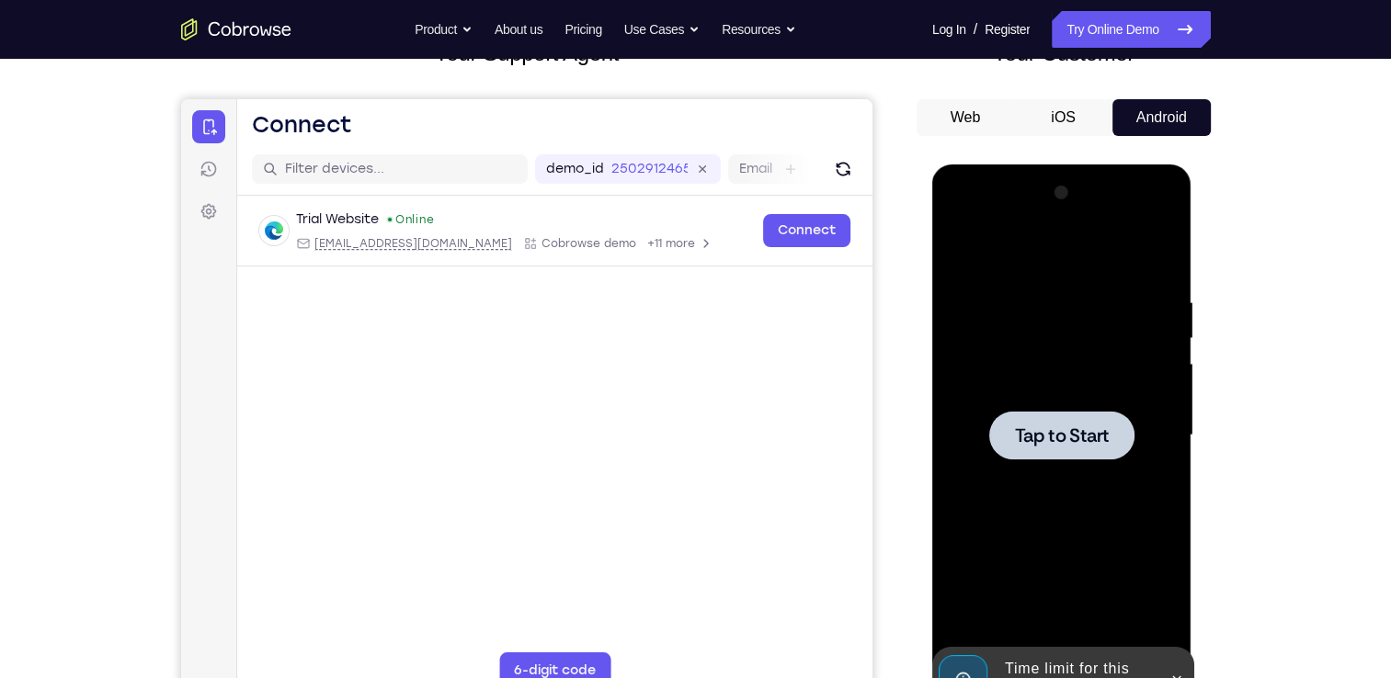
scroll to position [202, 0]
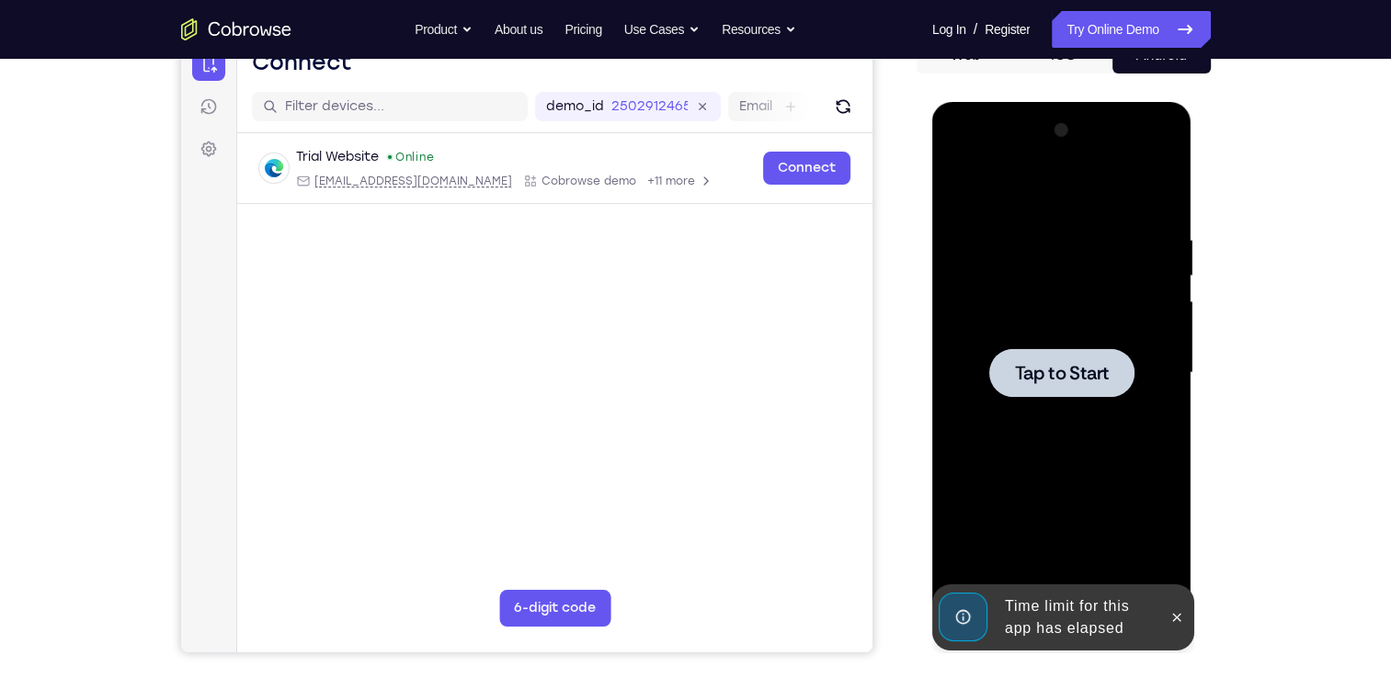
click at [1086, 354] on div at bounding box center [1061, 372] width 145 height 49
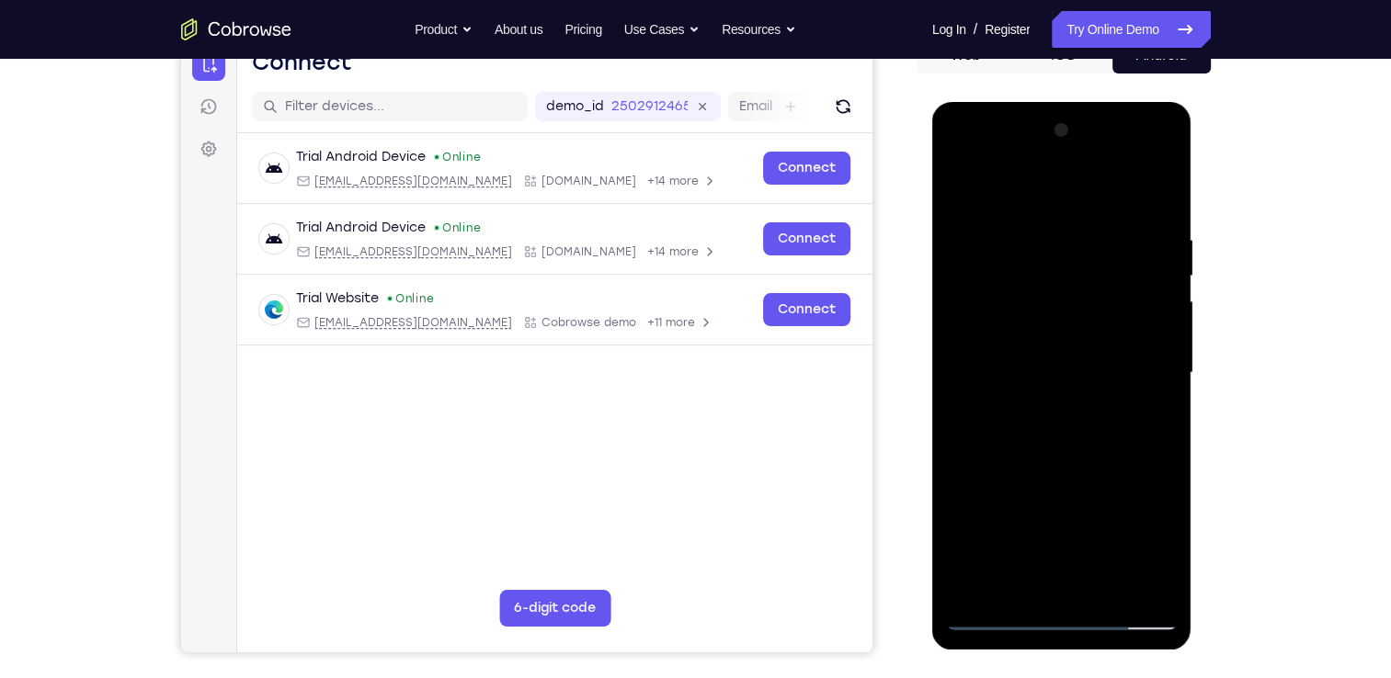
click at [988, 256] on div at bounding box center [1062, 373] width 232 height 515
